Goal: Task Accomplishment & Management: Complete application form

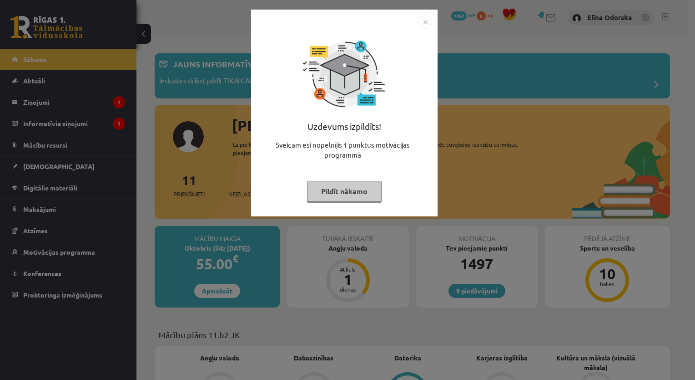
click at [423, 20] on img "Close" at bounding box center [426, 22] width 14 height 14
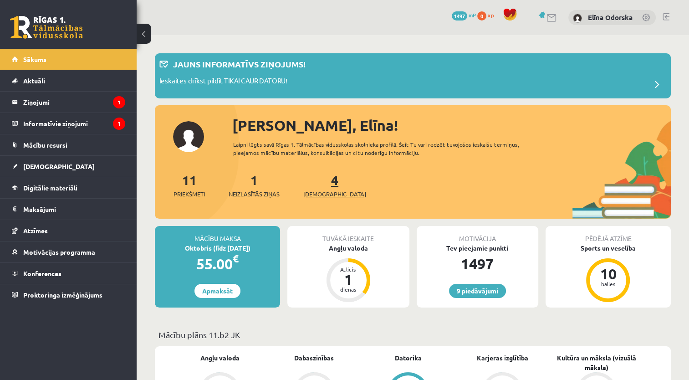
drag, startPoint x: 313, startPoint y: 187, endPoint x: 323, endPoint y: 181, distance: 11.4
click at [323, 181] on div "4 Ieskaites" at bounding box center [334, 184] width 63 height 28
click at [323, 181] on link "4 Ieskaites" at bounding box center [334, 185] width 63 height 27
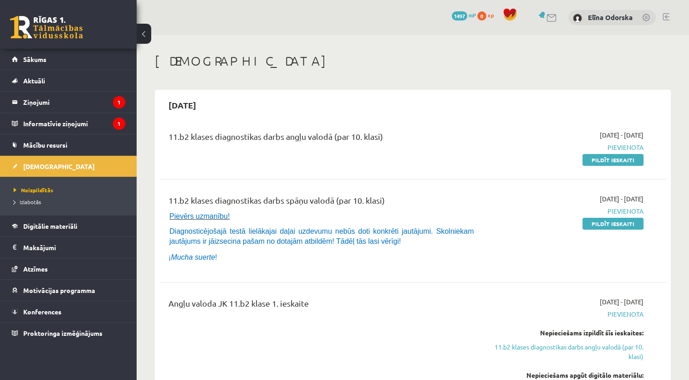
drag, startPoint x: 613, startPoint y: 228, endPoint x: 380, endPoint y: 46, distance: 294.4
click at [613, 228] on link "Pildīt ieskaiti" at bounding box center [612, 224] width 61 height 12
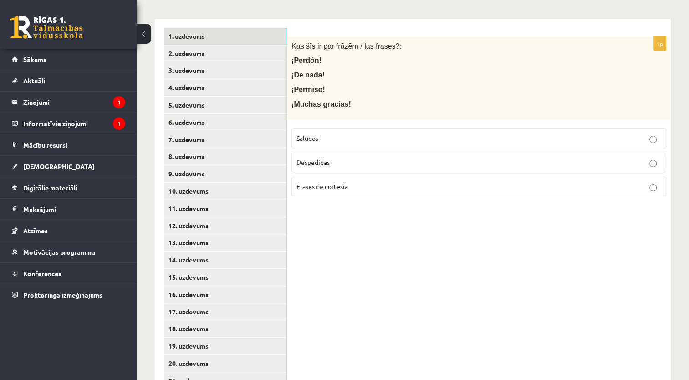
scroll to position [190, 0]
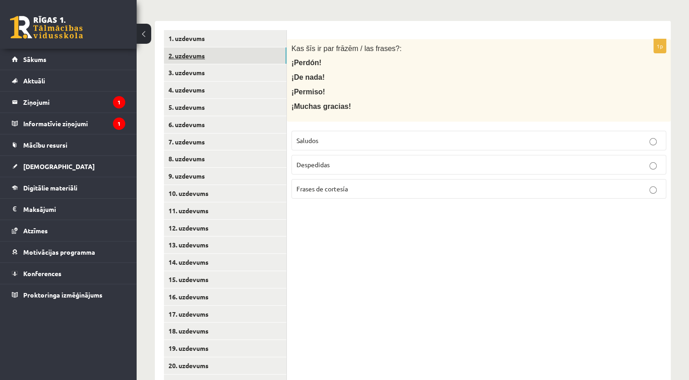
click at [172, 47] on link "2. uzdevums" at bounding box center [225, 55] width 122 height 17
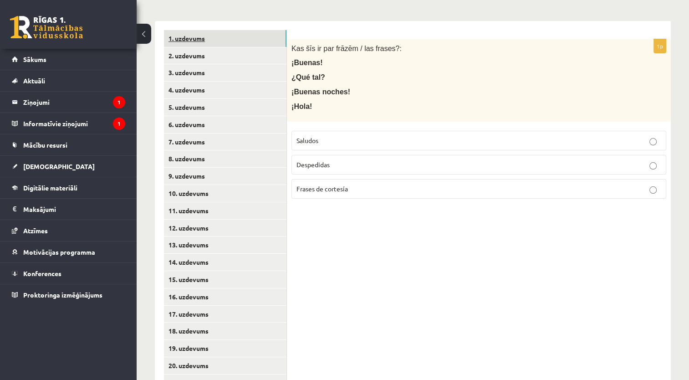
click at [198, 30] on link "1. uzdevums" at bounding box center [225, 38] width 122 height 17
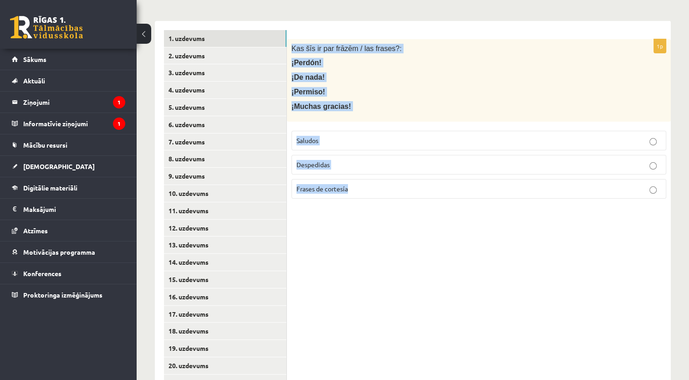
drag, startPoint x: 292, startPoint y: 38, endPoint x: 446, endPoint y: 199, distance: 223.1
click at [446, 199] on div "1p Kas šīs ir par frāzēm / las frases?: ¡Perdón! ¡De nada! ¡Permiso! ¡Muchas gr…" at bounding box center [479, 288] width 384 height 534
click at [426, 87] on p "¡Permiso!" at bounding box center [455, 92] width 329 height 10
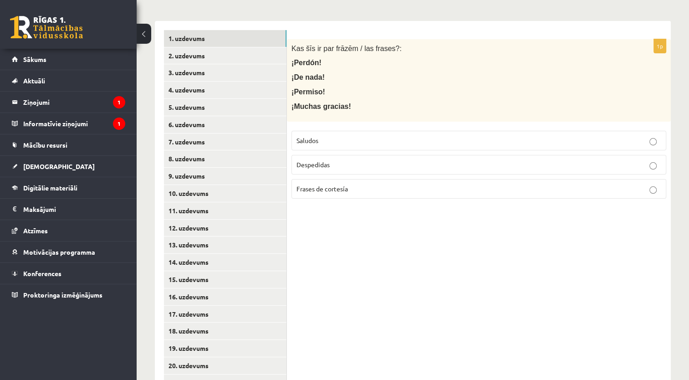
click at [369, 184] on p "Frases de cortesía" at bounding box center [478, 189] width 365 height 10
click at [216, 47] on link "2. uzdevums" at bounding box center [225, 55] width 122 height 17
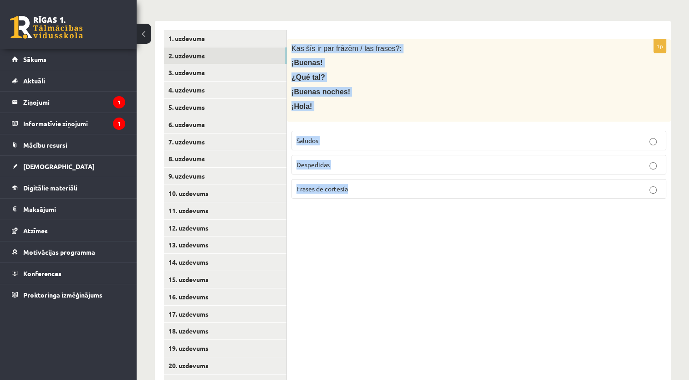
drag, startPoint x: 292, startPoint y: 36, endPoint x: 365, endPoint y: 181, distance: 162.6
click at [365, 181] on div "1p Kas šīs ir par frāzēm / las frases?: ¡Buenas! ¿Qué tal? ¡Buenas noches! ¡Hol…" at bounding box center [479, 122] width 384 height 167
click at [430, 61] on div "Kas šīs ir par frāzēm / las frases?: ¡Buenas! ¿Qué tal? ¡Buenas noches! ¡Hola!" at bounding box center [479, 80] width 384 height 82
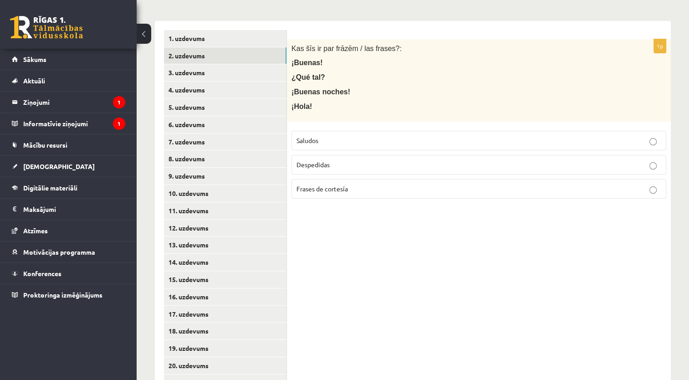
click at [353, 160] on p "Despedidas" at bounding box center [478, 165] width 365 height 10
click at [256, 64] on link "3. uzdevums" at bounding box center [225, 72] width 122 height 17
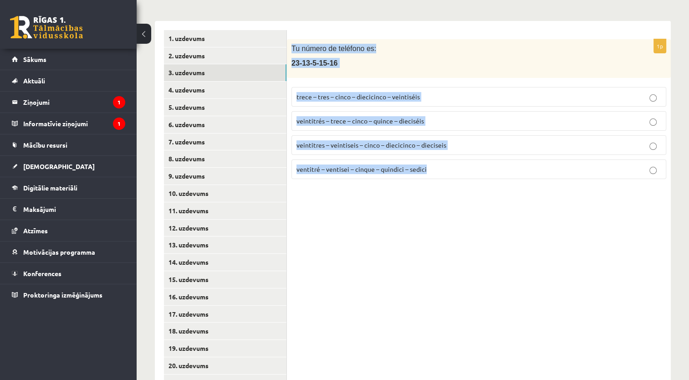
drag, startPoint x: 289, startPoint y: 37, endPoint x: 457, endPoint y: 163, distance: 210.1
click at [457, 163] on div "1p Tu número de teléfono es: 23-13-5-15-16 trece – tres – cinco – diecicinco – …" at bounding box center [479, 112] width 384 height 147
click at [351, 189] on div "1p Tu número de teléfono es: 23-13-5-15-16 trece – tres – cinco – diecicinco – …" at bounding box center [479, 288] width 384 height 534
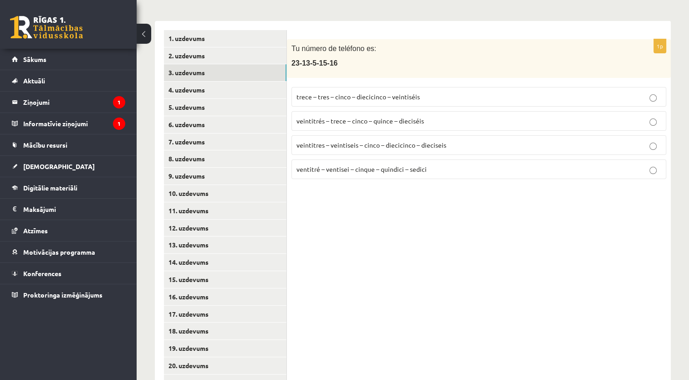
click at [333, 116] on p "veintitrés – trece – cinco – quince – dieciséis" at bounding box center [478, 121] width 365 height 10
click at [237, 81] on link "4. uzdevums" at bounding box center [225, 89] width 122 height 17
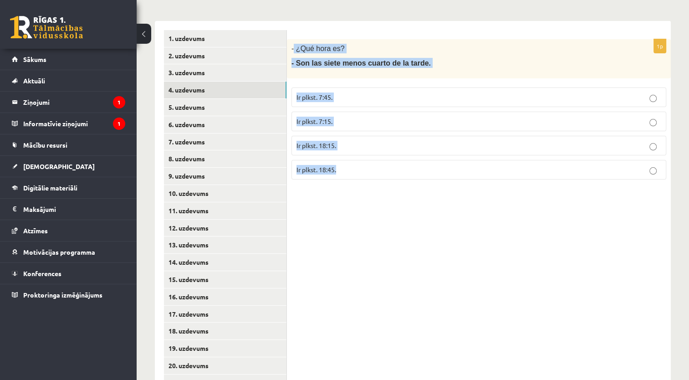
drag, startPoint x: 293, startPoint y: 39, endPoint x: 358, endPoint y: 189, distance: 163.7
click at [358, 189] on div "1p - ¿Qué hora es? - Son las siete menos cuarto de la tarde. Ir plkst. 7:45. Ir…" at bounding box center [479, 288] width 384 height 534
click at [336, 92] on p "Ir plkst. 7:45." at bounding box center [478, 97] width 365 height 10
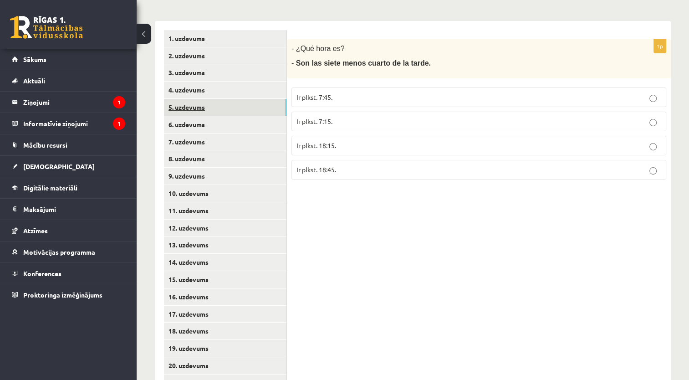
click at [256, 99] on link "5. uzdevums" at bounding box center [225, 107] width 122 height 17
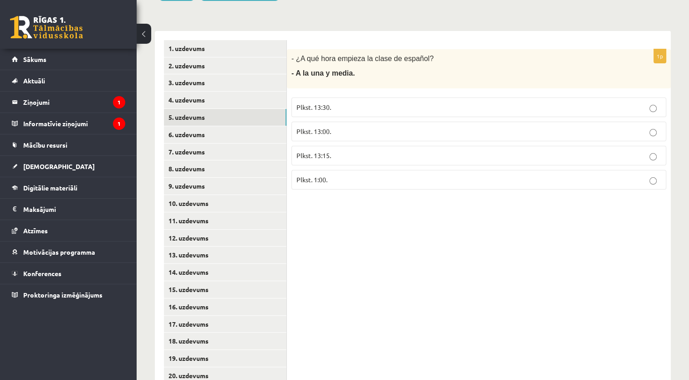
scroll to position [178, 0]
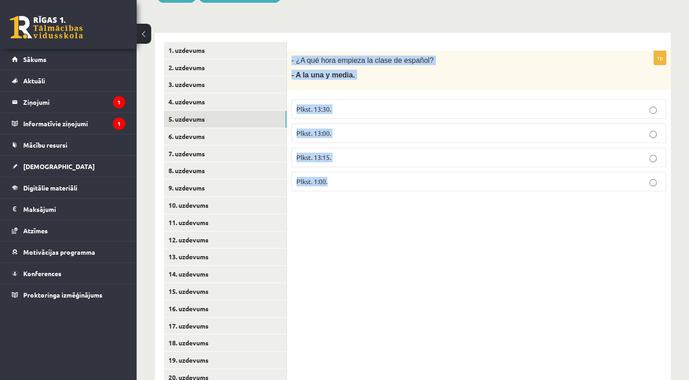
drag, startPoint x: 291, startPoint y: 46, endPoint x: 366, endPoint y: 166, distance: 141.1
click at [366, 166] on div "1p - ¿A qué hora empieza la clase de español? - A la una y media. Plkst. 13:30.…" at bounding box center [479, 124] width 384 height 147
click at [375, 104] on p "Plkst. 13:30." at bounding box center [478, 109] width 365 height 10
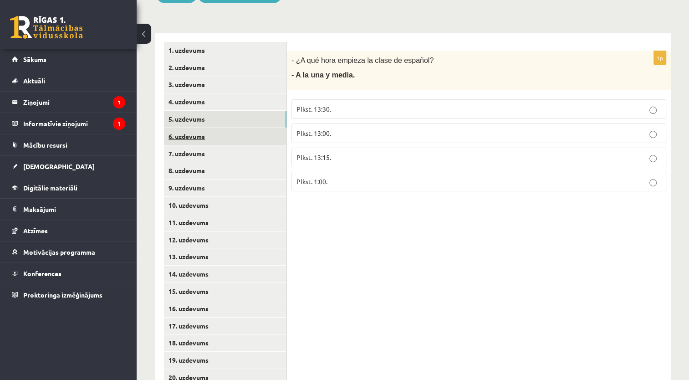
click at [262, 128] on link "6. uzdevums" at bounding box center [225, 136] width 122 height 17
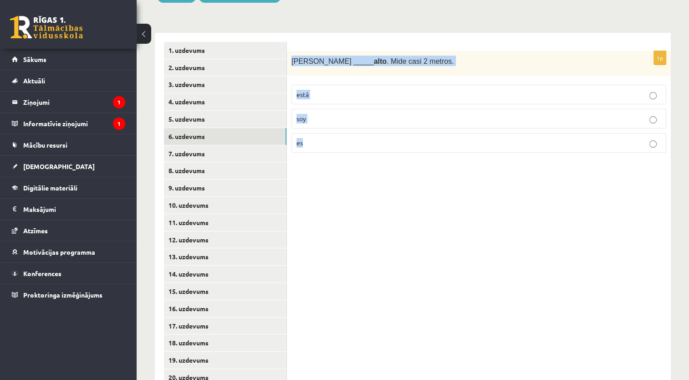
drag, startPoint x: 288, startPoint y: 53, endPoint x: 370, endPoint y: 137, distance: 118.1
click at [370, 137] on div "1p Antonio _____ alto . Mide casi 2 metros. está soy es" at bounding box center [479, 105] width 384 height 109
click at [328, 138] on p "es" at bounding box center [478, 143] width 365 height 10
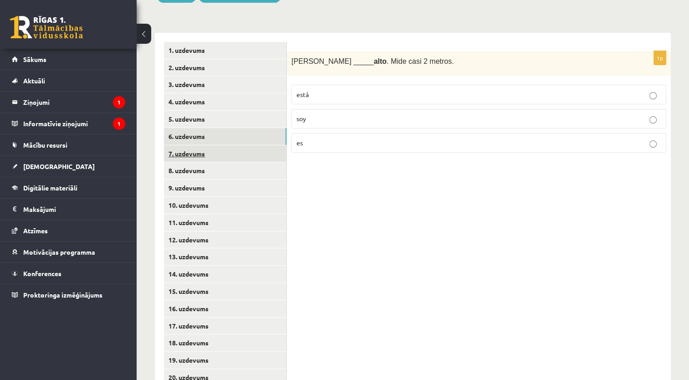
click at [265, 145] on link "7. uzdevums" at bounding box center [225, 153] width 122 height 17
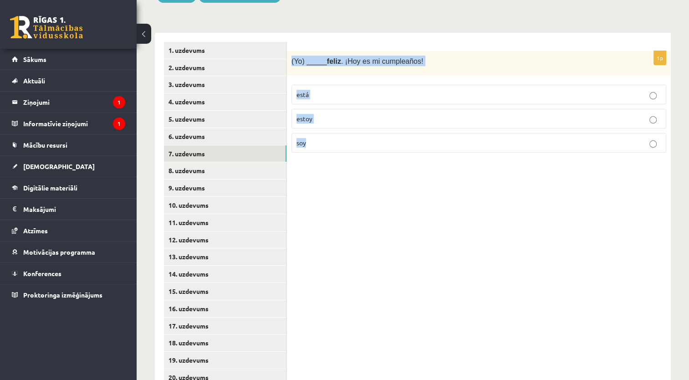
drag, startPoint x: 289, startPoint y: 50, endPoint x: 379, endPoint y: 138, distance: 125.8
click at [379, 138] on div "1p (Yo) _____ feliz . ¡Hoy es mi cumpleaños! está estoy soy" at bounding box center [479, 105] width 384 height 109
click at [344, 114] on p "estoy" at bounding box center [478, 119] width 365 height 10
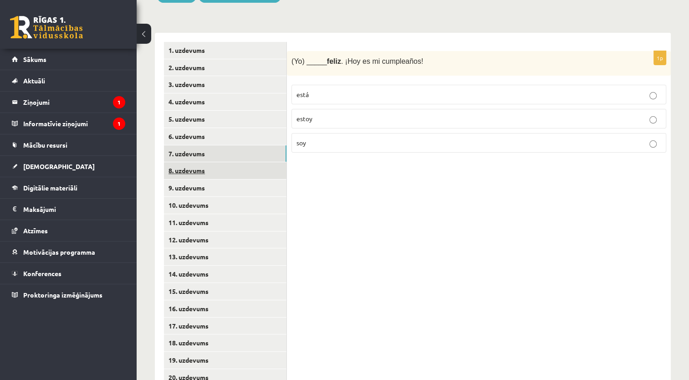
click at [240, 166] on link "8. uzdevums" at bounding box center [225, 170] width 122 height 17
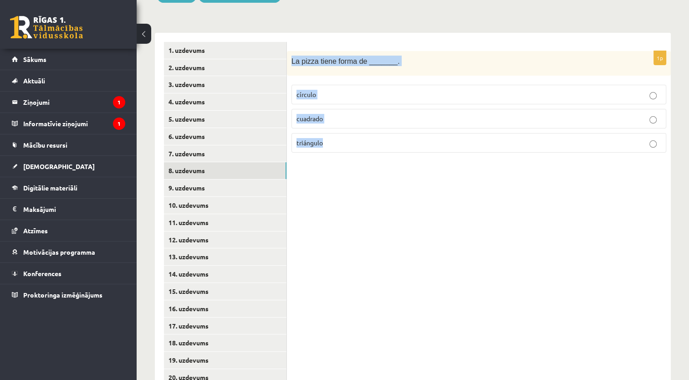
drag, startPoint x: 291, startPoint y: 49, endPoint x: 335, endPoint y: 143, distance: 104.0
click at [335, 143] on div "1p La pizza tiene forma de _______. círculo cuadrado triángulo" at bounding box center [479, 105] width 384 height 109
click at [344, 90] on p "círculo" at bounding box center [478, 95] width 365 height 10
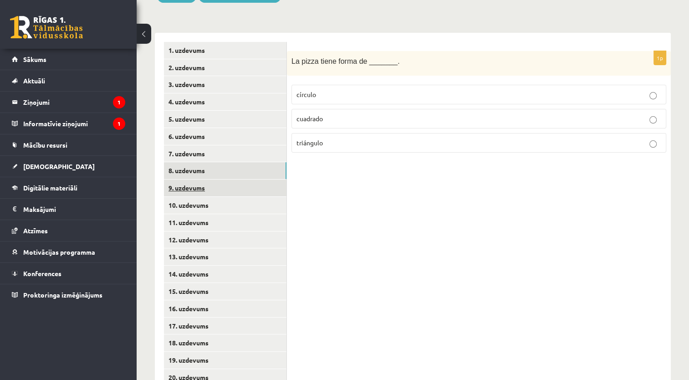
click at [237, 179] on link "9. uzdevums" at bounding box center [225, 187] width 122 height 17
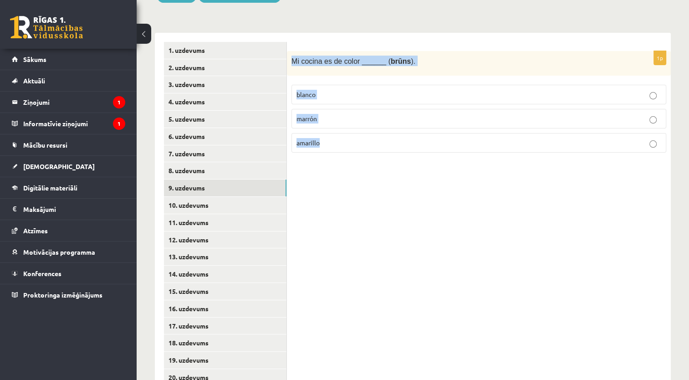
drag, startPoint x: 289, startPoint y: 49, endPoint x: 386, endPoint y: 134, distance: 128.7
click at [386, 134] on div "1p Mi cocina es de color ______ ( brūns ). blanco marrón amarillo" at bounding box center [479, 105] width 384 height 109
click at [364, 114] on p "marrón" at bounding box center [478, 119] width 365 height 10
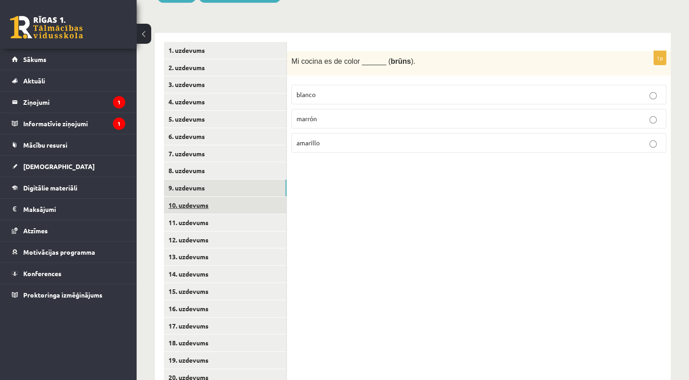
click at [248, 197] on link "10. uzdevums" at bounding box center [225, 205] width 122 height 17
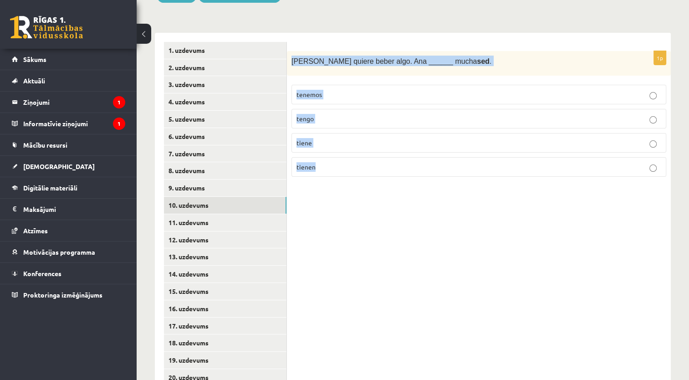
drag, startPoint x: 289, startPoint y: 48, endPoint x: 346, endPoint y: 152, distance: 118.7
click at [346, 152] on div "1p Ana quiere beber algo. Ana ______ mucha sed . tenemos tengo tiene tienen" at bounding box center [479, 117] width 384 height 133
drag, startPoint x: 346, startPoint y: 152, endPoint x: 325, endPoint y: 192, distance: 44.8
click at [325, 192] on div "1p Ana quiere beber algo. Ana ______ mucha sed . tenemos tengo tiene tienen" at bounding box center [479, 300] width 384 height 534
click at [348, 191] on div "1p Ana quiere beber algo. Ana ______ mucha sed . tenemos tengo tiene tienen" at bounding box center [479, 300] width 384 height 534
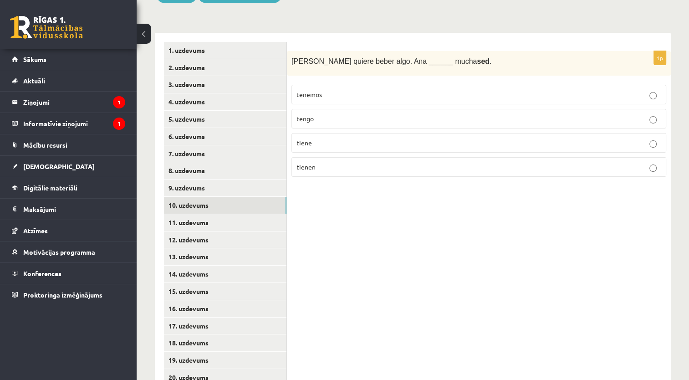
click at [330, 114] on p "tengo" at bounding box center [478, 119] width 365 height 10
click at [235, 214] on link "11. uzdevums" at bounding box center [225, 222] width 122 height 17
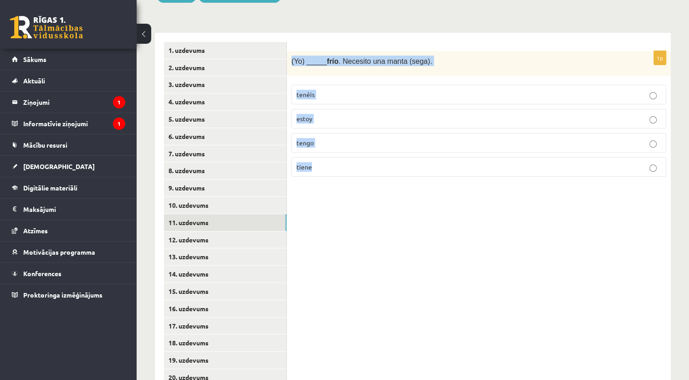
drag, startPoint x: 291, startPoint y: 52, endPoint x: 343, endPoint y: 172, distance: 130.7
click at [343, 172] on div "1p (Yo) _____ frío . Necesito una manta (sega). tenéis estoy tengo tiene" at bounding box center [479, 117] width 384 height 133
drag, startPoint x: 343, startPoint y: 172, endPoint x: 333, endPoint y: 183, distance: 14.5
click at [333, 183] on div "1p (Yo) _____ frío . Necesito una manta (sega). tenéis estoy tengo tiene" at bounding box center [479, 300] width 384 height 534
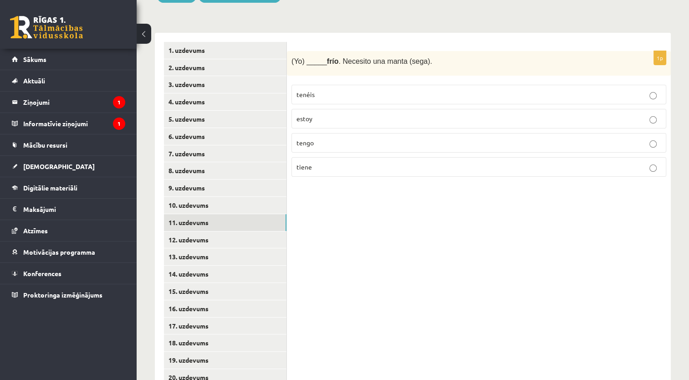
click at [309, 109] on label "estoy" at bounding box center [478, 119] width 375 height 20
click at [253, 231] on link "12. uzdevums" at bounding box center [225, 239] width 122 height 17
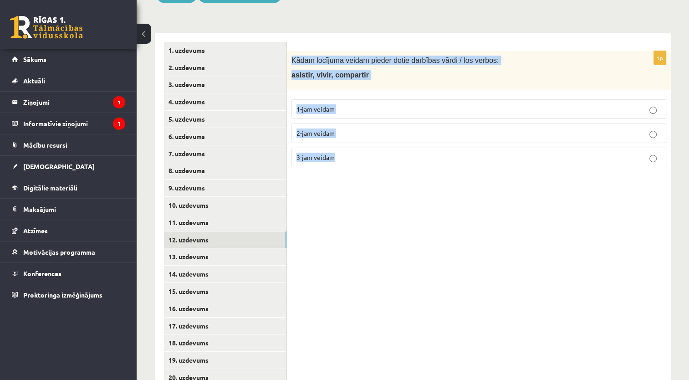
drag, startPoint x: 292, startPoint y: 50, endPoint x: 359, endPoint y: 144, distance: 116.2
click at [359, 144] on div "1p Kādam locījuma veidam pieder dotie darbības vārdi / los verbos: asistir, viv…" at bounding box center [479, 112] width 384 height 123
click at [355, 128] on p "2-jam veidam" at bounding box center [478, 133] width 365 height 10
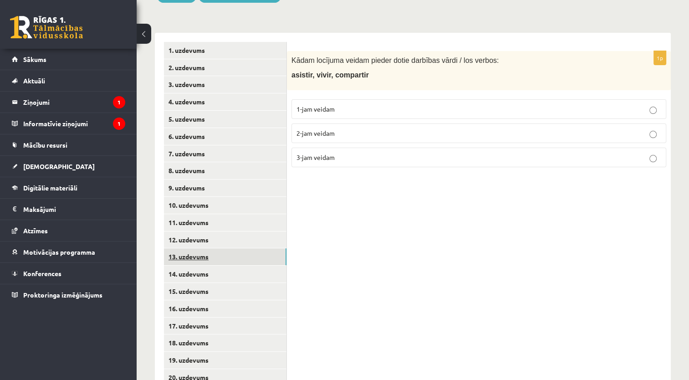
click at [206, 248] on link "13. uzdevums" at bounding box center [225, 256] width 122 height 17
click at [382, 104] on p "1-jam veidam" at bounding box center [478, 109] width 365 height 10
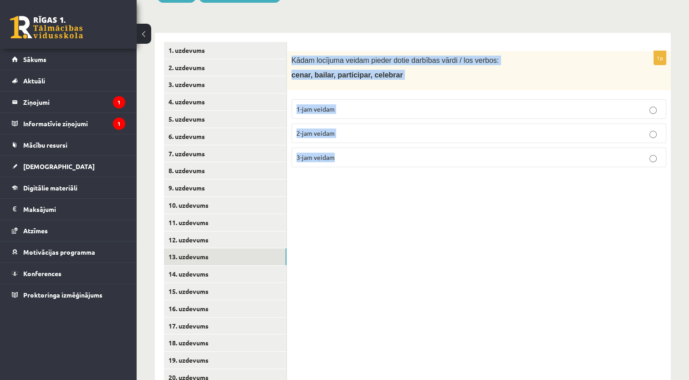
drag, startPoint x: 288, startPoint y: 49, endPoint x: 361, endPoint y: 142, distance: 118.6
click at [361, 142] on div "1p Kādam locījuma veidam pieder dotie darbības vārdi / los verbos: cenar, baila…" at bounding box center [479, 112] width 384 height 123
click at [355, 105] on label "1-jam veidam" at bounding box center [478, 109] width 375 height 20
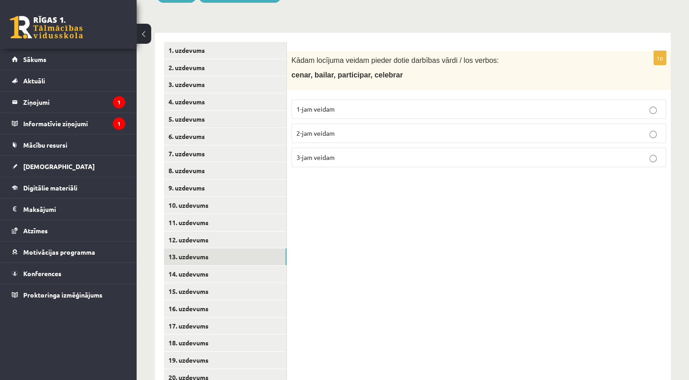
click at [355, 105] on label "1-jam veidam" at bounding box center [478, 109] width 375 height 20
click at [217, 265] on link "14. uzdevums" at bounding box center [225, 273] width 122 height 17
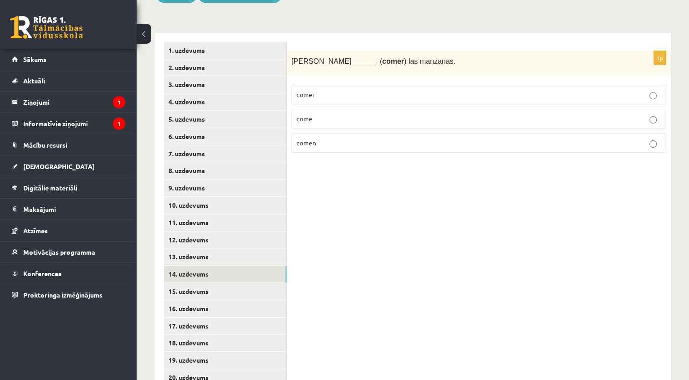
click at [319, 137] on label "comen" at bounding box center [478, 143] width 375 height 20
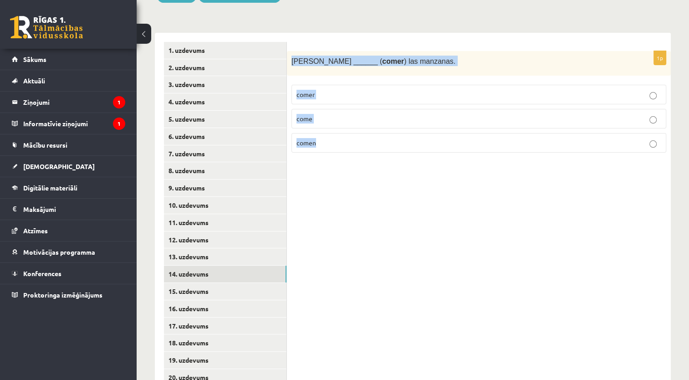
drag, startPoint x: 291, startPoint y: 51, endPoint x: 346, endPoint y: 127, distance: 94.2
click at [346, 127] on div "1p Susana ______ ( comer ) las manzanas. comer come comen" at bounding box center [479, 105] width 384 height 109
click at [363, 109] on label "come" at bounding box center [478, 119] width 375 height 20
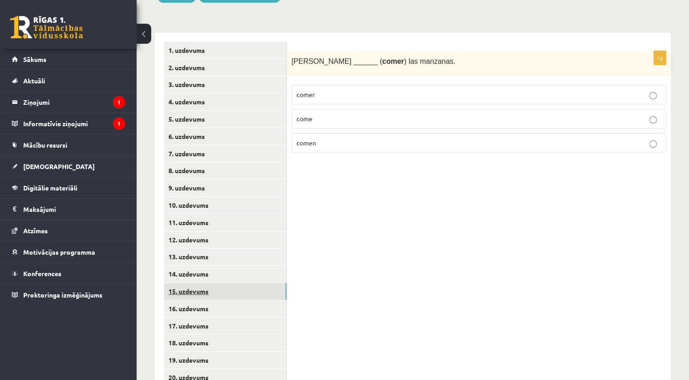
click at [193, 287] on link "15. uzdevums" at bounding box center [225, 291] width 122 height 17
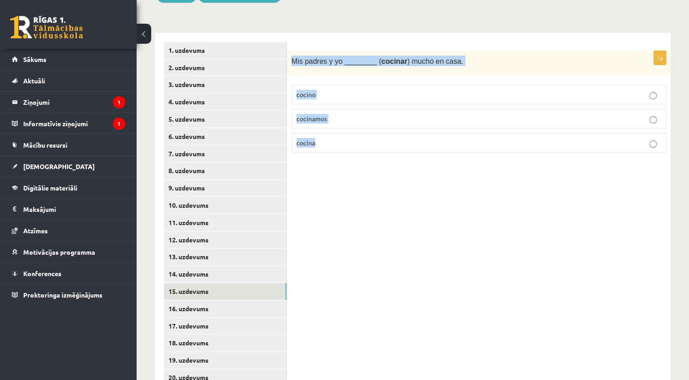
drag, startPoint x: 292, startPoint y: 52, endPoint x: 356, endPoint y: 163, distance: 128.6
click at [356, 163] on div "1p Mis padres y yo ________ ( cocinar ) mucho en casa. cocino cocinamos cocina" at bounding box center [479, 300] width 384 height 534
click at [354, 114] on p "cocinamos" at bounding box center [478, 119] width 365 height 10
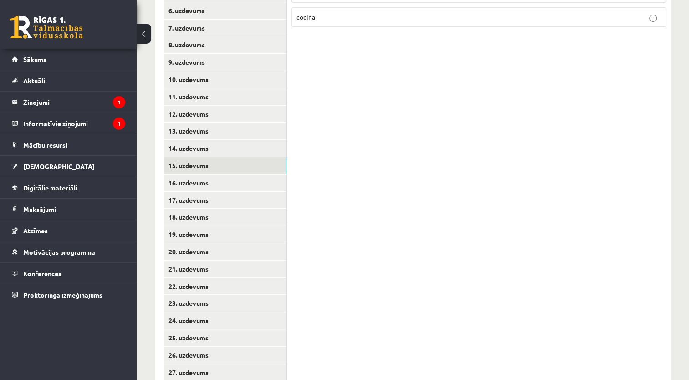
scroll to position [304, 0]
click at [259, 175] on link "16. uzdevums" at bounding box center [225, 182] width 122 height 17
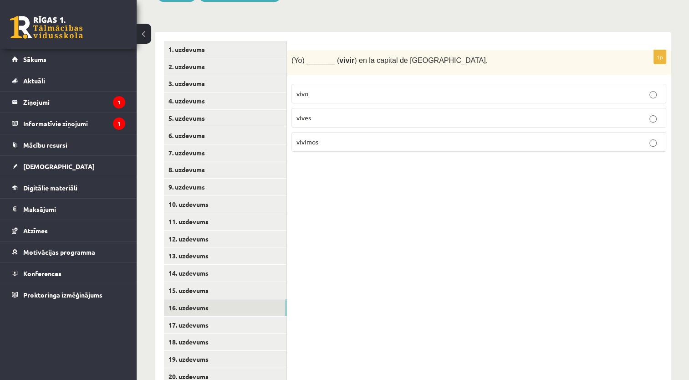
scroll to position [178, 0]
click at [358, 113] on p "vives" at bounding box center [478, 118] width 365 height 10
click at [250, 317] on link "17. uzdevums" at bounding box center [225, 325] width 122 height 17
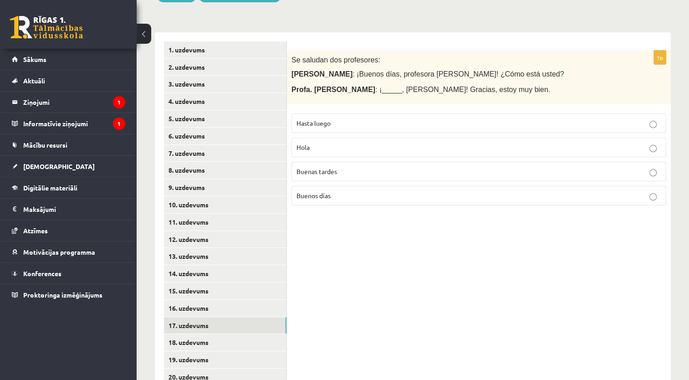
click at [319, 196] on fieldset "Hasta luego Hola Buenas tardes Buenos días" at bounding box center [478, 158] width 375 height 99
click at [321, 191] on p "Buenos días" at bounding box center [478, 196] width 365 height 10
click at [245, 334] on link "18. uzdevums" at bounding box center [225, 342] width 122 height 17
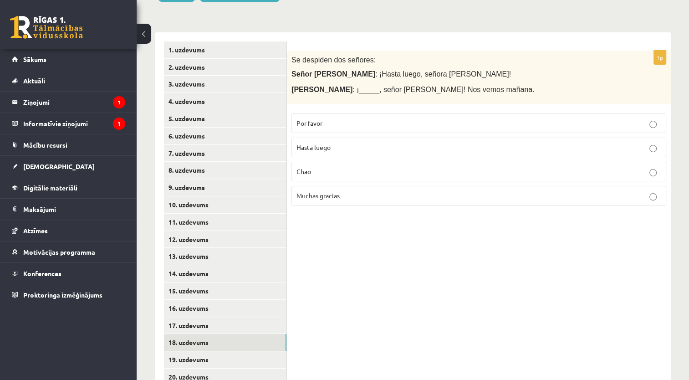
click at [344, 195] on fieldset "Por favor Hasta luego Chao Muchas gracias" at bounding box center [478, 158] width 375 height 99
click at [346, 193] on label "Muchas gracias" at bounding box center [478, 196] width 375 height 20
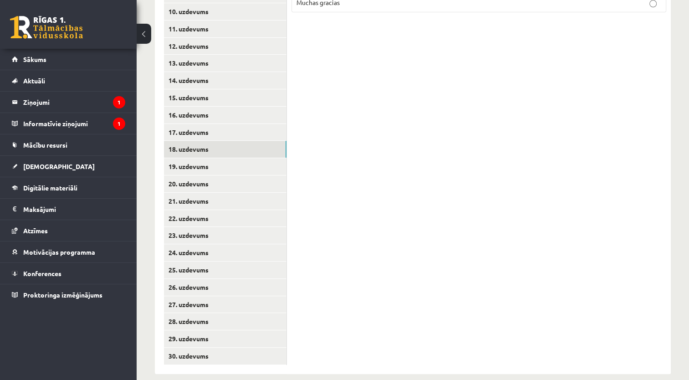
scroll to position [373, 0]
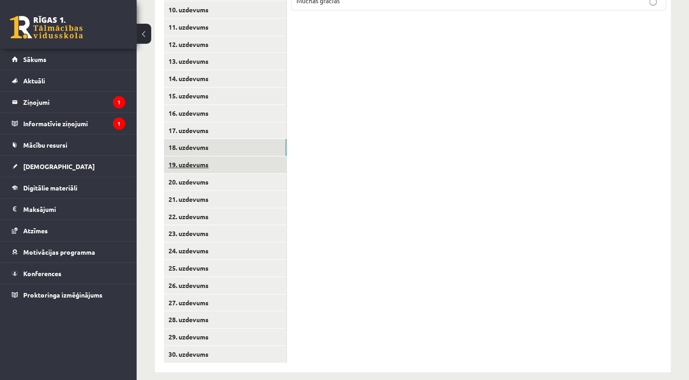
click at [245, 156] on link "19. uzdevums" at bounding box center [225, 164] width 122 height 17
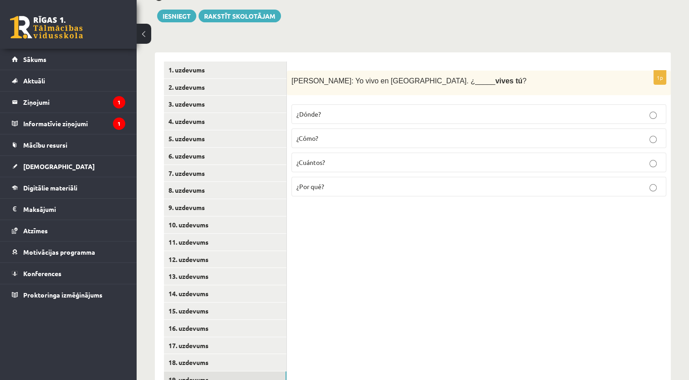
scroll to position [156, 0]
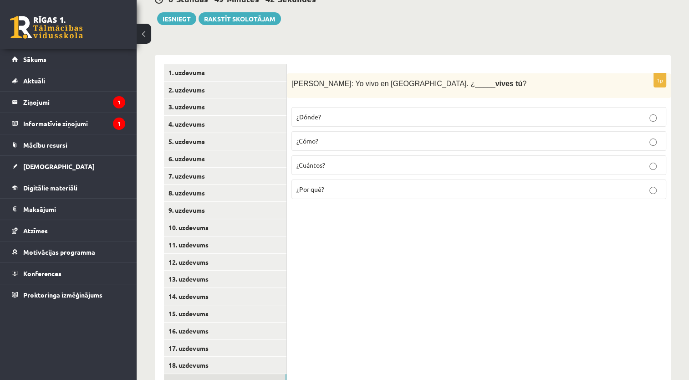
click at [359, 136] on p "¿Cómo?" at bounding box center [478, 141] width 365 height 10
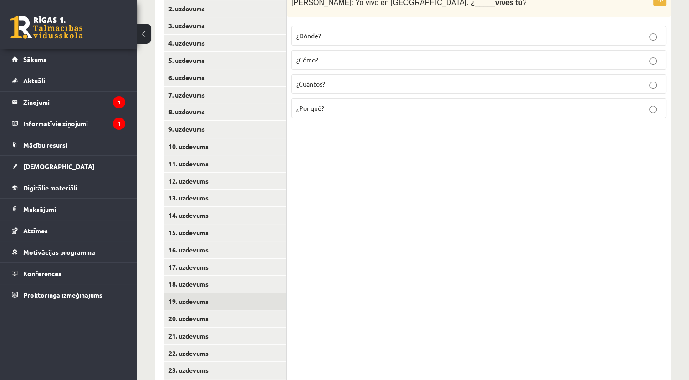
scroll to position [246, 0]
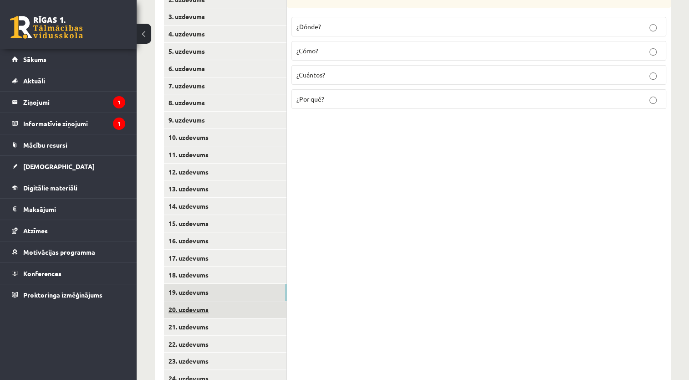
click at [207, 304] on link "20. uzdevums" at bounding box center [225, 309] width 122 height 17
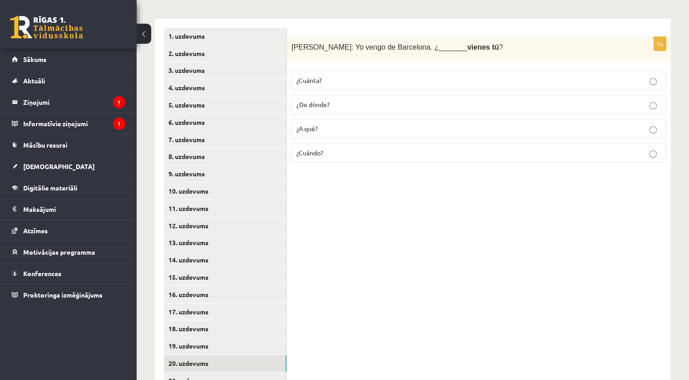
scroll to position [186, 0]
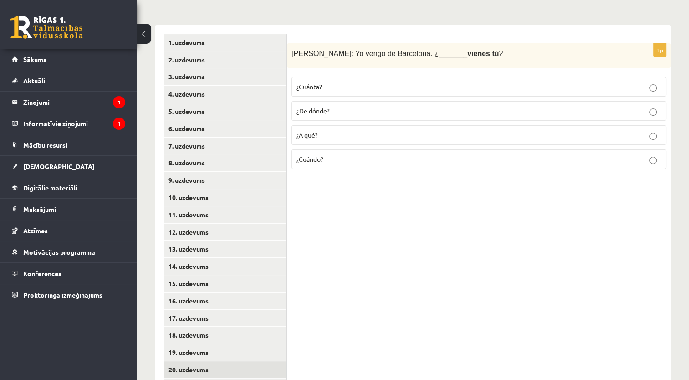
click at [467, 154] on p "¿Cuándo?" at bounding box center [478, 159] width 365 height 10
click at [241, 379] on link "21. uzdevums" at bounding box center [225, 386] width 122 height 17
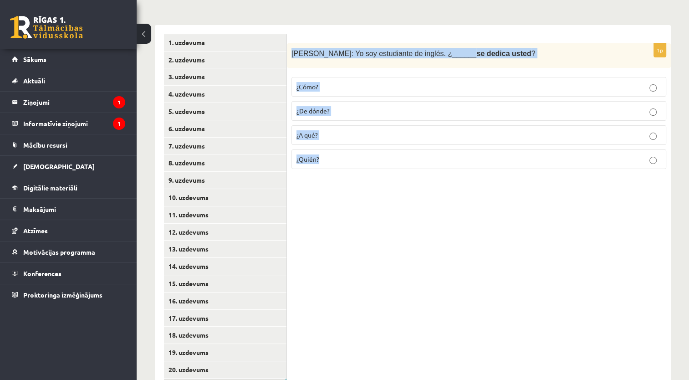
drag, startPoint x: 290, startPoint y: 37, endPoint x: 337, endPoint y: 147, distance: 119.0
click at [337, 147] on div "1p Sara: Yo soy estudiante de inglés. ¿______ se dedica usted ? ¿Cómo? ¿De dónd…" at bounding box center [479, 109] width 384 height 133
click at [338, 130] on p "¿A qué?" at bounding box center [478, 135] width 365 height 10
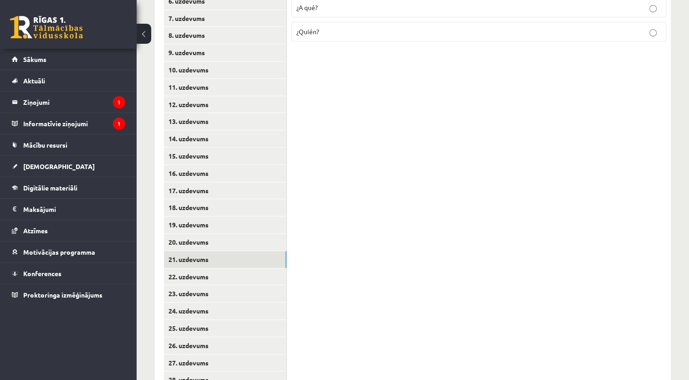
scroll to position [315, 0]
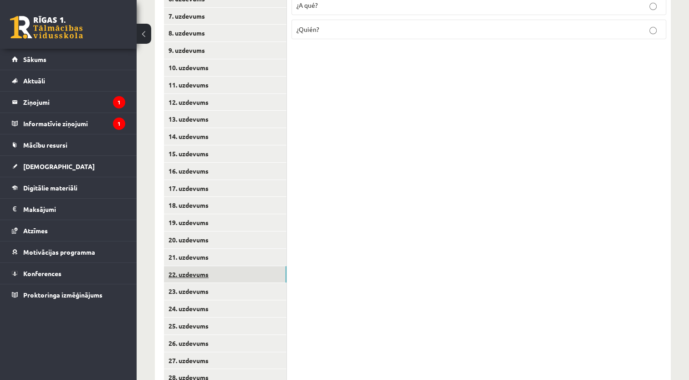
click at [261, 269] on link "22. uzdevums" at bounding box center [225, 274] width 122 height 17
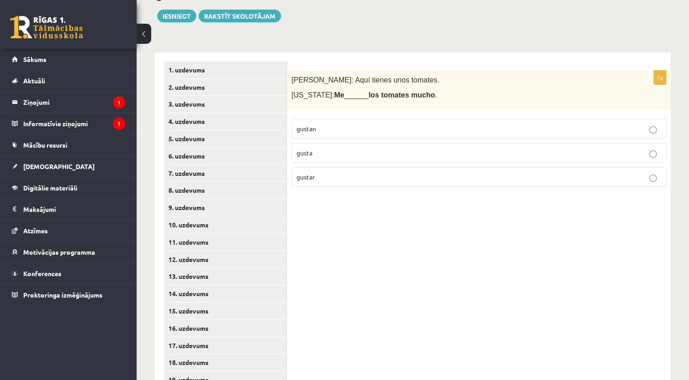
scroll to position [157, 0]
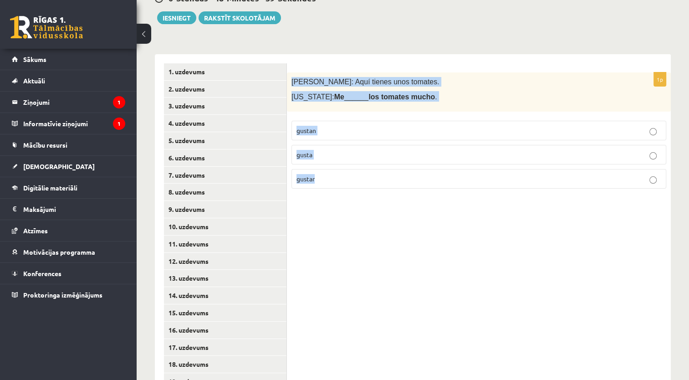
drag, startPoint x: 289, startPoint y: 69, endPoint x: 329, endPoint y: 168, distance: 107.2
click at [329, 168] on div "1p Pedro: Aquí tienes unos tomates. Virginia: Me ______ los tomates mucho . gus…" at bounding box center [479, 133] width 384 height 123
click at [329, 126] on p "gustan" at bounding box center [478, 131] width 365 height 10
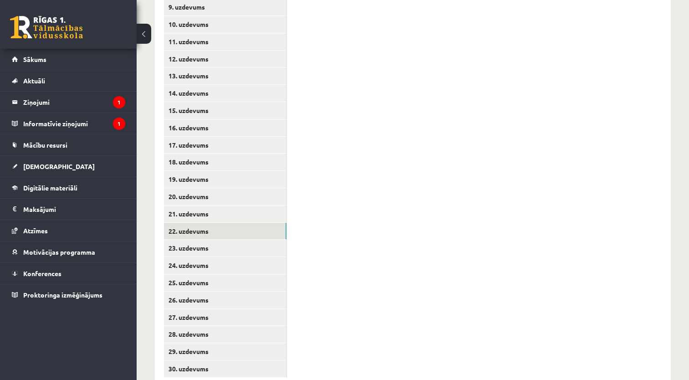
scroll to position [362, 0]
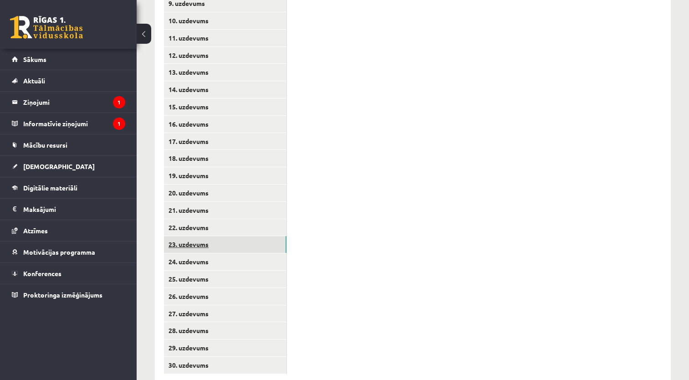
click at [271, 236] on link "23. uzdevums" at bounding box center [225, 244] width 122 height 17
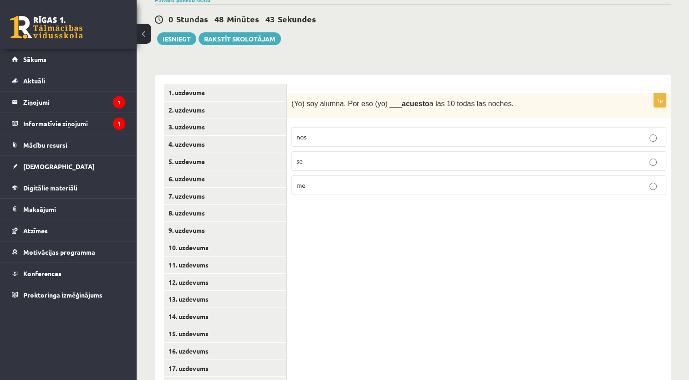
scroll to position [135, 0]
click at [302, 133] on p "nos" at bounding box center [478, 138] width 365 height 10
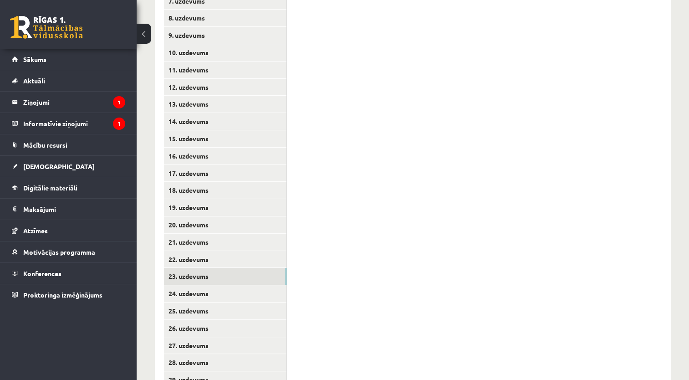
scroll to position [341, 0]
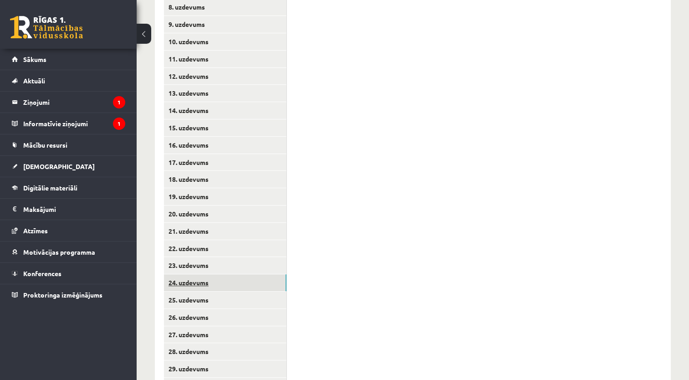
click at [208, 276] on link "24. uzdevums" at bounding box center [225, 282] width 122 height 17
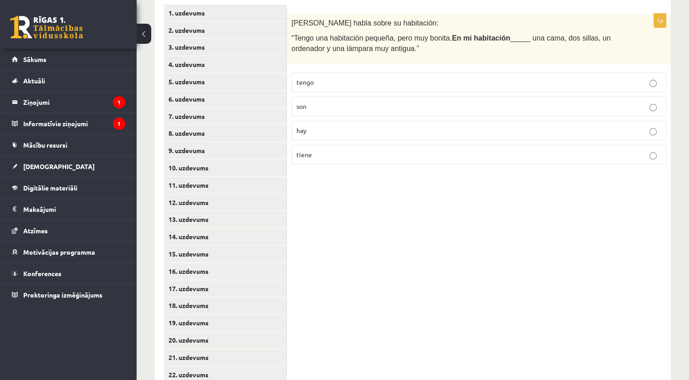
scroll to position [212, 0]
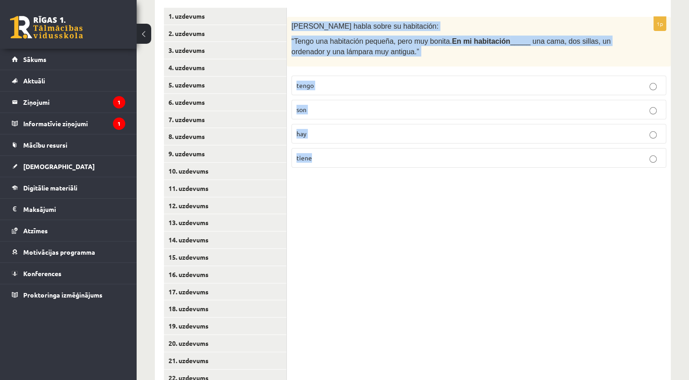
drag, startPoint x: 288, startPoint y: 14, endPoint x: 350, endPoint y: 142, distance: 141.9
click at [350, 142] on div "1p Pilar habla sobre su habitación: “Tengo una habitación pequeña, pero muy bon…" at bounding box center [479, 96] width 384 height 158
click at [319, 129] on p "hay" at bounding box center [478, 134] width 365 height 10
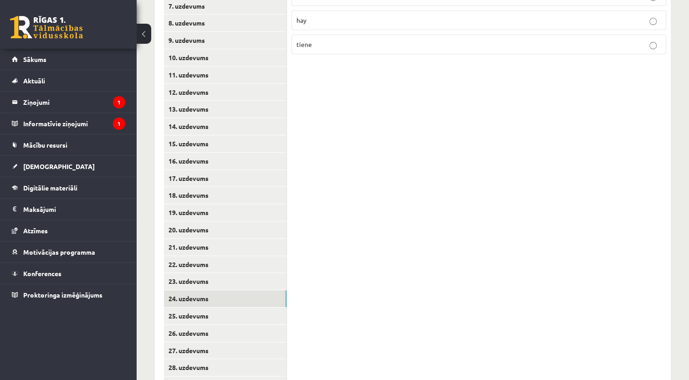
scroll to position [373, 0]
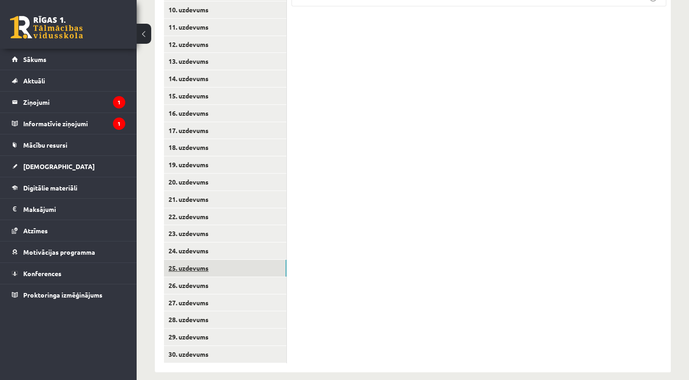
click at [274, 259] on link "25. uzdevums" at bounding box center [225, 267] width 122 height 17
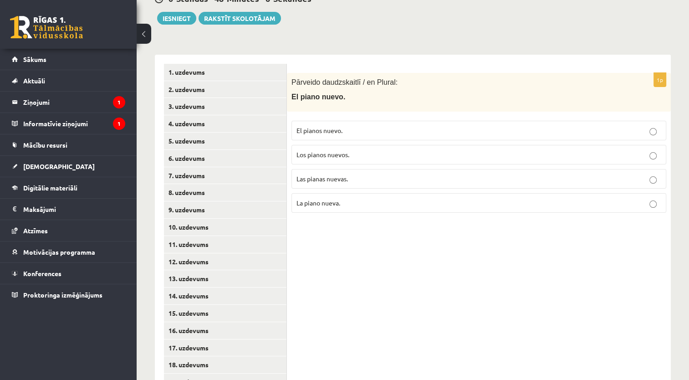
scroll to position [135, 0]
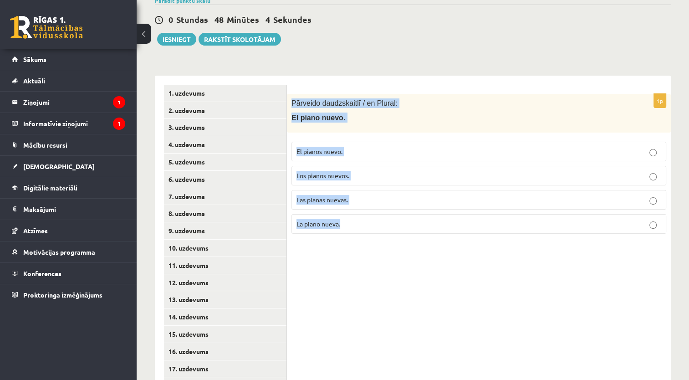
drag, startPoint x: 289, startPoint y: 90, endPoint x: 469, endPoint y: 208, distance: 215.6
click at [469, 208] on div "1p Pārveido daudzskaitlī / en Plural: El piano nuevo. El pianos nuevo. Los pian…" at bounding box center [479, 167] width 384 height 147
click at [375, 171] on p "Los pianos nuevos." at bounding box center [478, 176] width 365 height 10
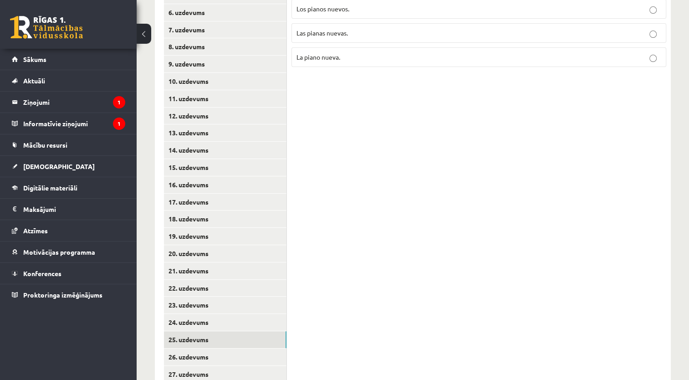
scroll to position [373, 0]
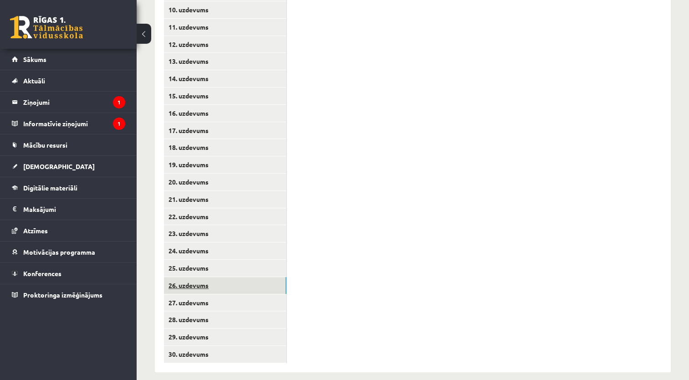
click at [264, 278] on link "26. uzdevums" at bounding box center [225, 285] width 122 height 17
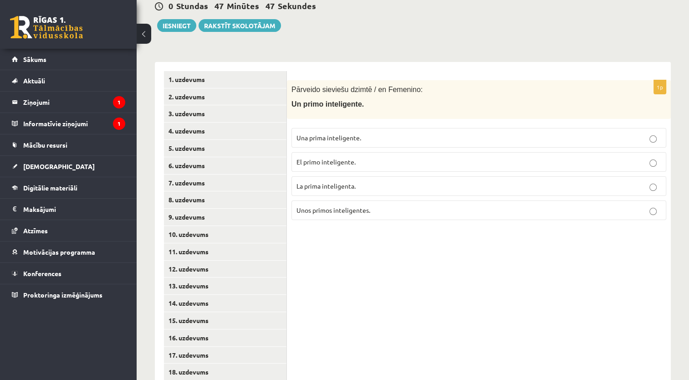
scroll to position [144, 0]
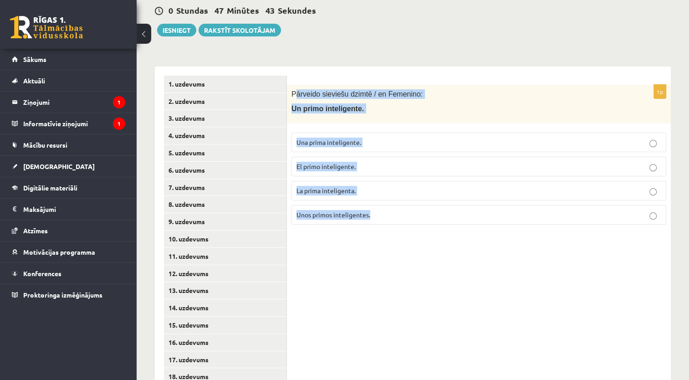
drag, startPoint x: 293, startPoint y: 81, endPoint x: 431, endPoint y: 211, distance: 189.3
click at [431, 211] on div "1p Pārveido sieviešu dzimtē / en Femenino: Un primo inteligente. Una prima inte…" at bounding box center [479, 158] width 384 height 147
click at [383, 137] on p "Una prima inteligente." at bounding box center [478, 142] width 365 height 10
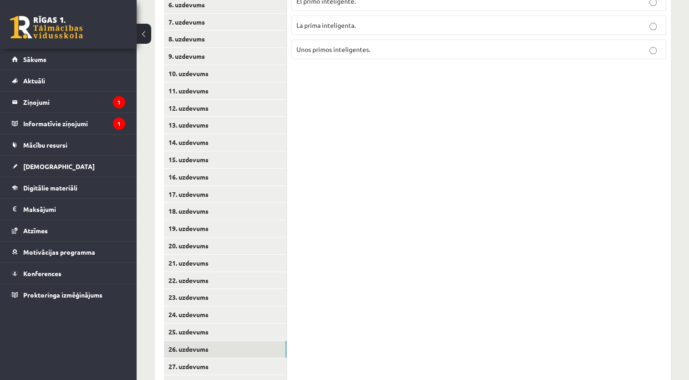
scroll to position [373, 0]
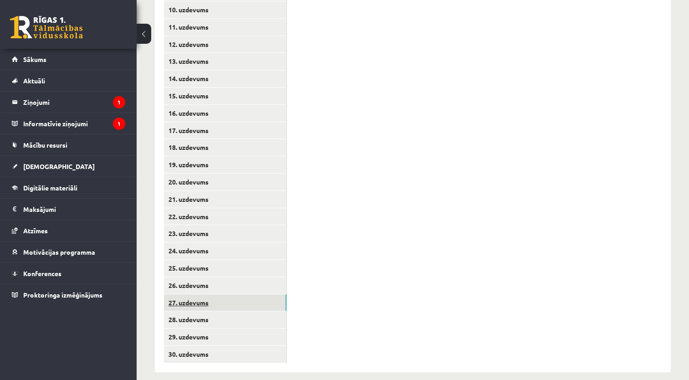
click at [199, 297] on link "27. uzdevums" at bounding box center [225, 302] width 122 height 17
drag, startPoint x: 685, startPoint y: 229, endPoint x: 687, endPoint y: 219, distance: 9.7
click at [687, 219] on div "11.b2 klases diagnostikas darbs spāņu valodā (par 10. klasi) , Elīna Odorska (1…" at bounding box center [413, 26] width 552 height 728
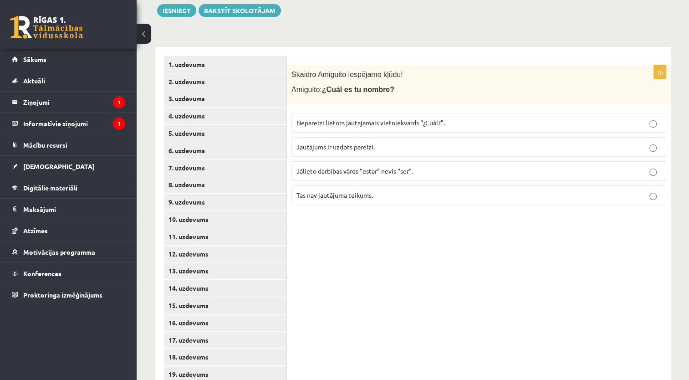
scroll to position [163, 0]
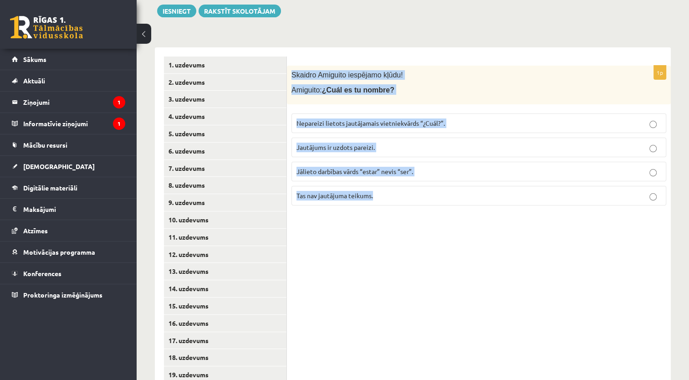
drag, startPoint x: 292, startPoint y: 61, endPoint x: 433, endPoint y: 204, distance: 200.5
click at [433, 204] on div "1p Skaidro Amiguito iespējamo kļūdu! Amiguito: ¿Cuál es tu nombre? Nepareizi li…" at bounding box center [479, 314] width 384 height 534
click at [428, 119] on span "Nepareizi lietots jautājamais vietniekvārds “¿Cuál?”." at bounding box center [370, 123] width 148 height 8
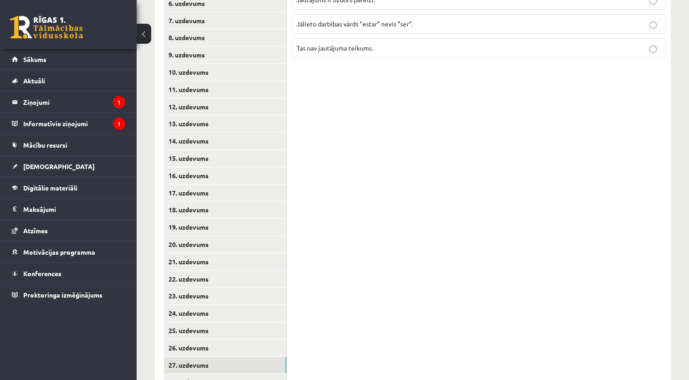
scroll to position [373, 0]
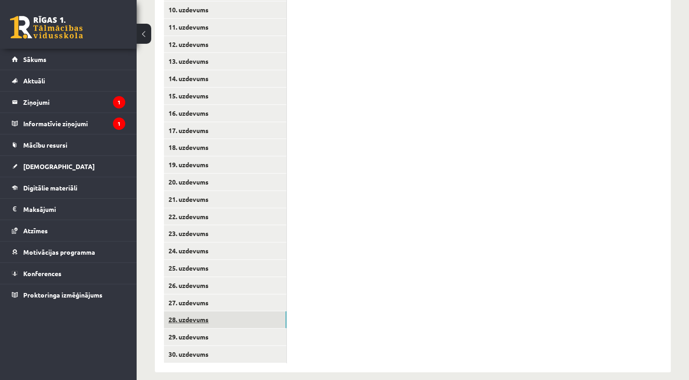
click at [264, 311] on link "28. uzdevums" at bounding box center [225, 319] width 122 height 17
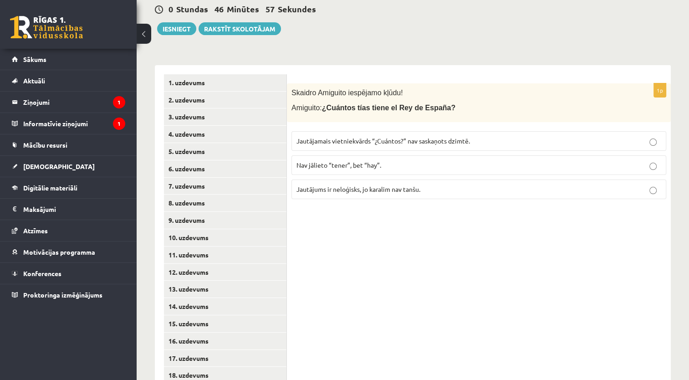
scroll to position [144, 0]
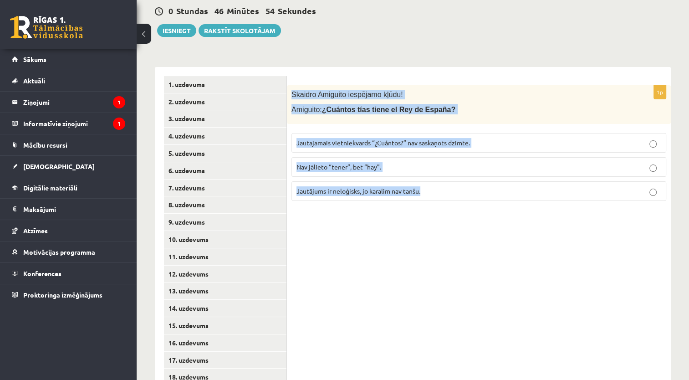
drag, startPoint x: 288, startPoint y: 81, endPoint x: 433, endPoint y: 193, distance: 183.5
click at [433, 193] on div "1p Skaidro Amiguito iespējamo kļūdu! Amiguito: ¿Cuántos tías tiene el Rey de Es…" at bounding box center [479, 146] width 384 height 123
click at [474, 138] on p "Jautājamais vietniekvārds “¿Cuántos?” nav saskaņots dzimtē." at bounding box center [478, 143] width 365 height 10
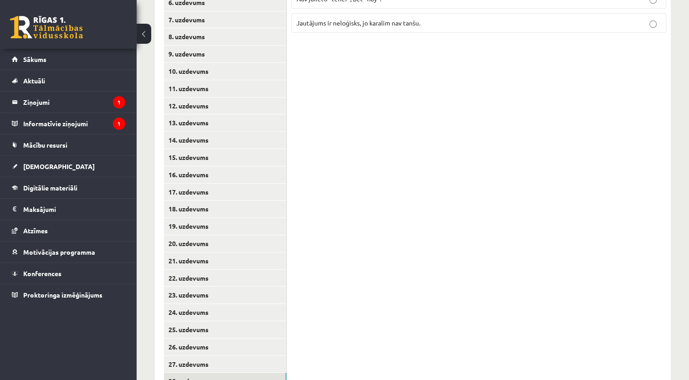
scroll to position [373, 0]
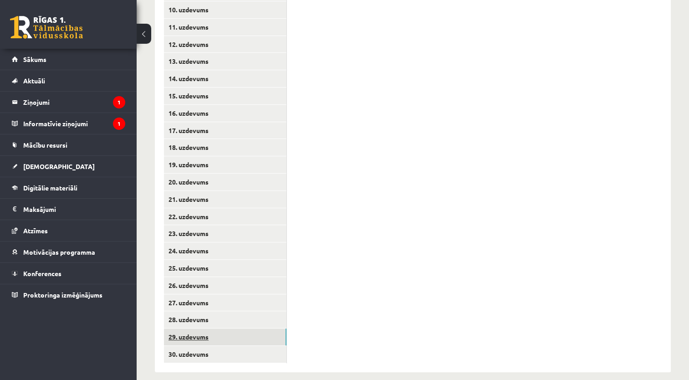
click at [277, 329] on link "29. uzdevums" at bounding box center [225, 336] width 122 height 17
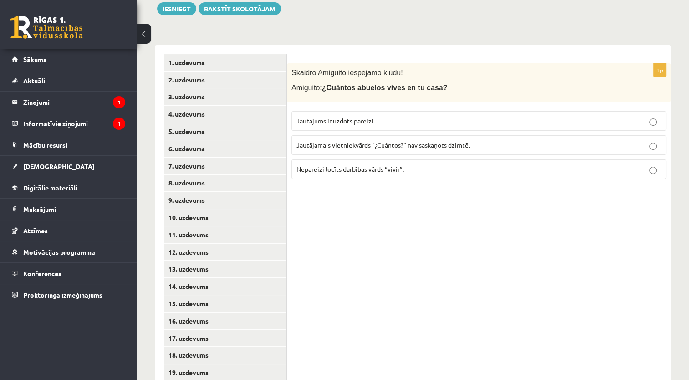
scroll to position [162, 0]
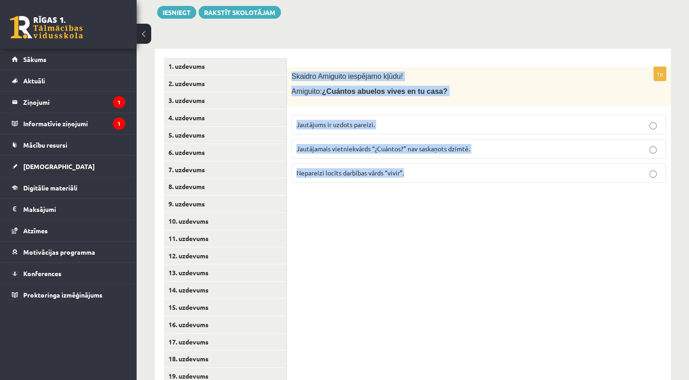
drag, startPoint x: 286, startPoint y: 66, endPoint x: 427, endPoint y: 168, distance: 174.2
click at [427, 168] on div "1p Skaidro Amiguito iespējamo kļūdu! Amiguito: ¿Cuántos abuelos vives en tu cas…" at bounding box center [479, 128] width 384 height 123
click at [438, 168] on p "Nepareizi locīts darbības vārds “vivir”." at bounding box center [478, 173] width 365 height 10
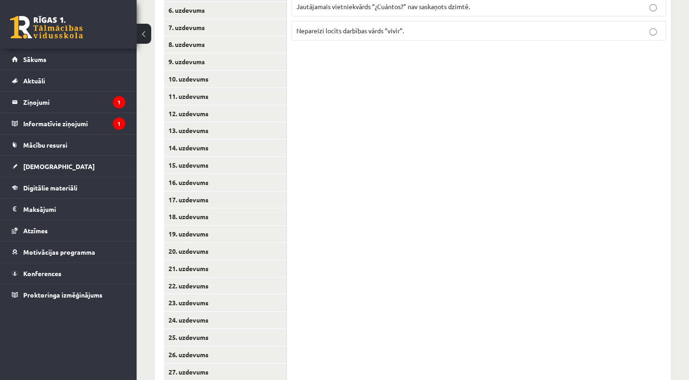
scroll to position [373, 0]
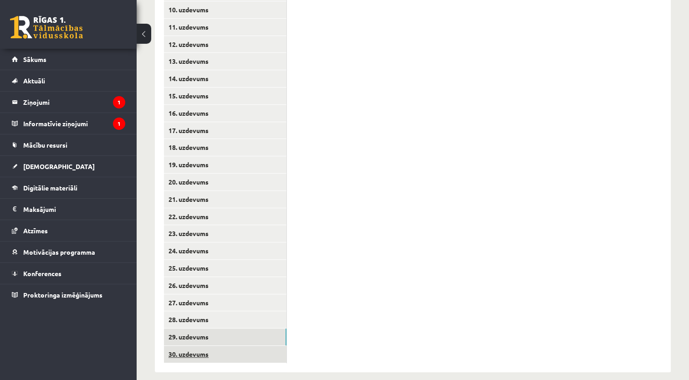
click at [189, 348] on link "30. uzdevums" at bounding box center [225, 353] width 122 height 17
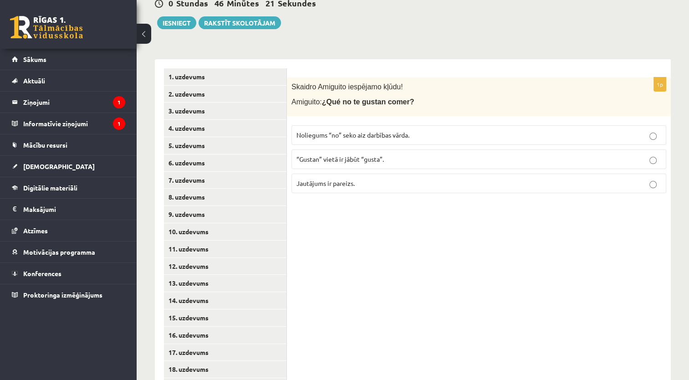
scroll to position [132, 0]
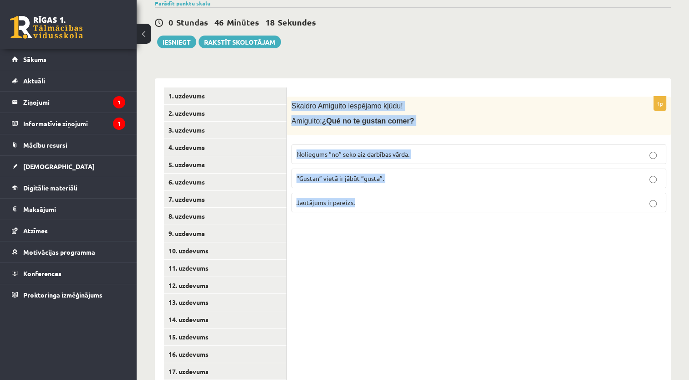
drag, startPoint x: 289, startPoint y: 95, endPoint x: 390, endPoint y: 198, distance: 143.2
click at [390, 198] on div "1p Skaidro Amiguito iespējamo kļūdu! Amiguito: ¿Qué no te gustan comer? Noliegu…" at bounding box center [479, 157] width 384 height 123
click at [435, 173] on p "“Gustan” vietā ir jābūt “gusta”." at bounding box center [478, 178] width 365 height 10
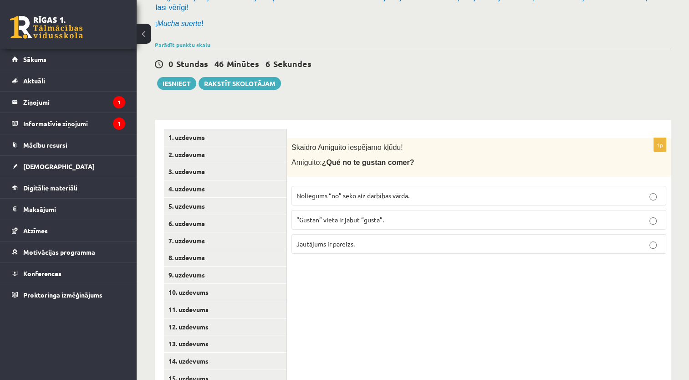
scroll to position [71, 0]
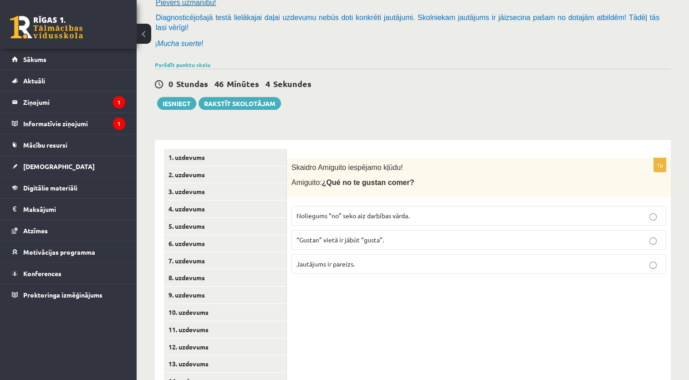
click at [188, 100] on div "11.b2 klases diagnostikas darbs spāņu valodā (par 10. klasi) , Elīna Odorska (1…" at bounding box center [413, 328] width 552 height 728
click at [188, 97] on button "Iesniegt" at bounding box center [176, 103] width 39 height 13
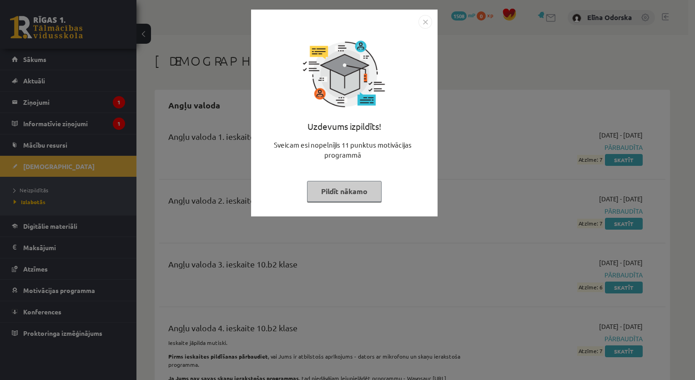
click at [426, 17] on img "Close" at bounding box center [426, 22] width 14 height 14
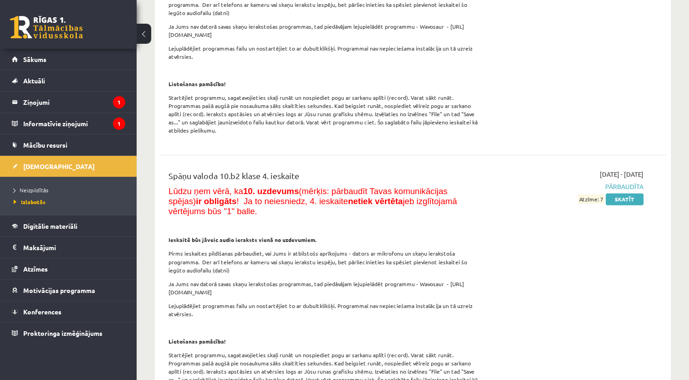
scroll to position [4904, 0]
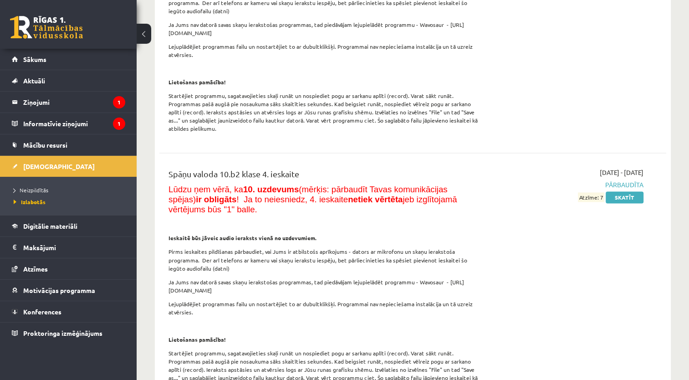
click at [589, 192] on span "Atzīme: 7" at bounding box center [591, 197] width 26 height 10
click at [624, 191] on link "Skatīt" at bounding box center [624, 197] width 38 height 12
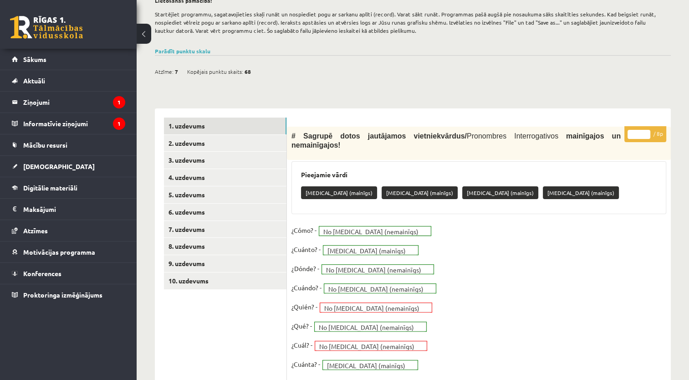
scroll to position [262, 0]
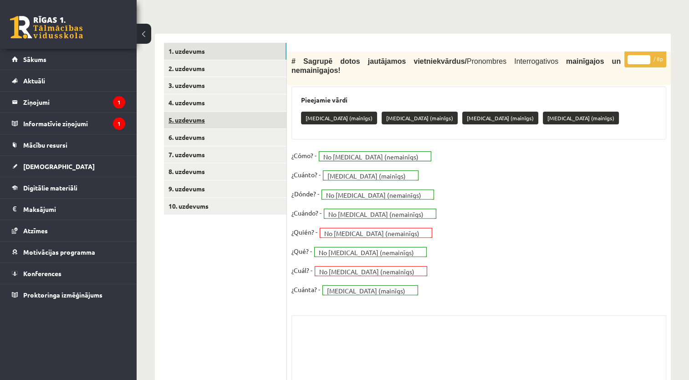
click at [207, 124] on link "5. uzdevums" at bounding box center [225, 119] width 122 height 17
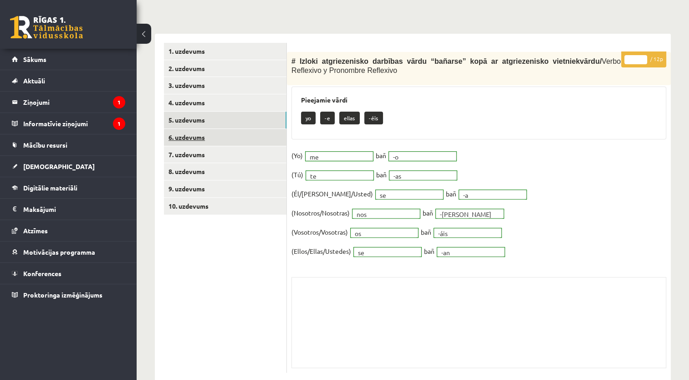
click at [207, 141] on link "6. uzdevums" at bounding box center [225, 137] width 122 height 17
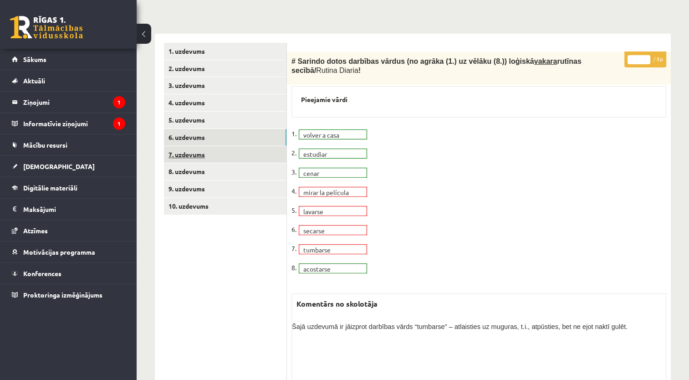
click at [207, 157] on link "7. uzdevums" at bounding box center [225, 154] width 122 height 17
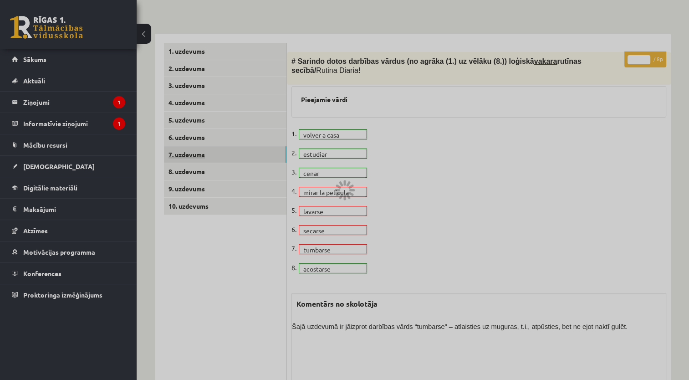
scroll to position [236, 0]
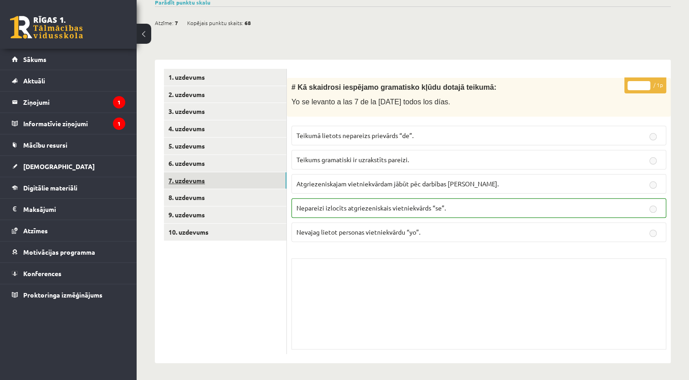
click at [209, 188] on link "7. uzdevums" at bounding box center [225, 180] width 122 height 17
click at [211, 200] on link "8. uzdevums" at bounding box center [225, 197] width 122 height 17
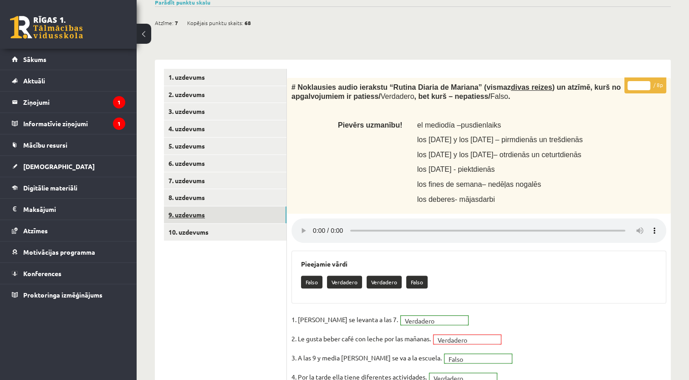
click at [205, 218] on link "9. uzdevums" at bounding box center [225, 214] width 122 height 17
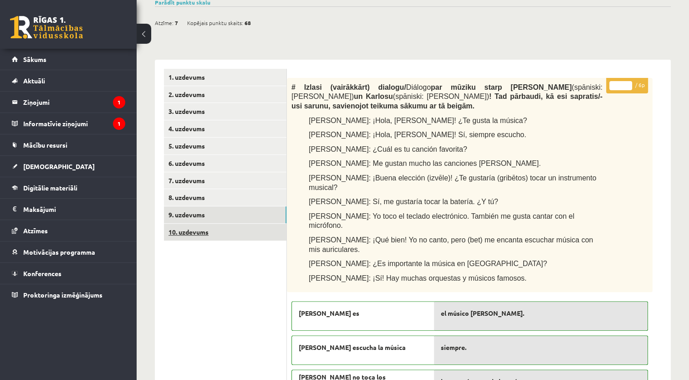
click at [206, 232] on link "10. uzdevums" at bounding box center [225, 231] width 122 height 17
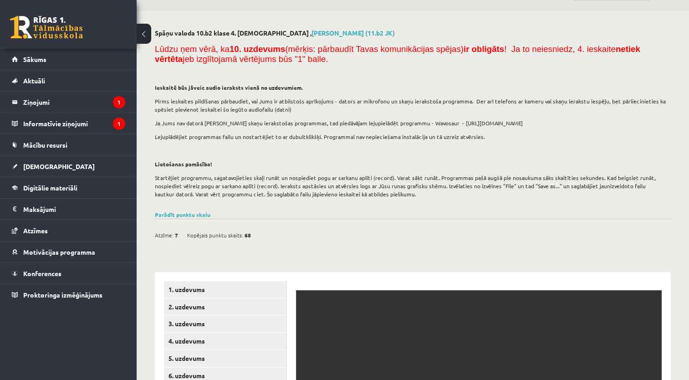
scroll to position [0, 0]
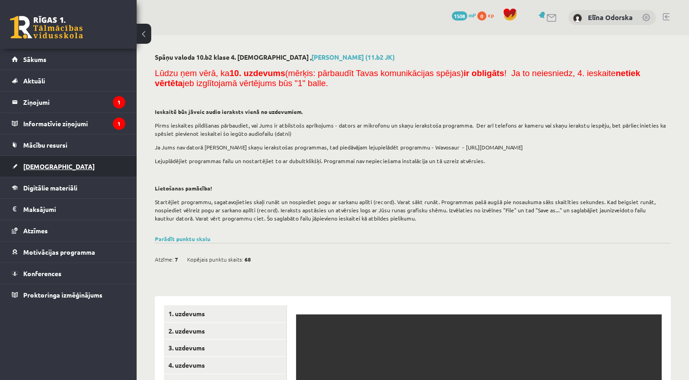
click at [34, 167] on span "[DEMOGRAPHIC_DATA]" at bounding box center [58, 166] width 71 height 8
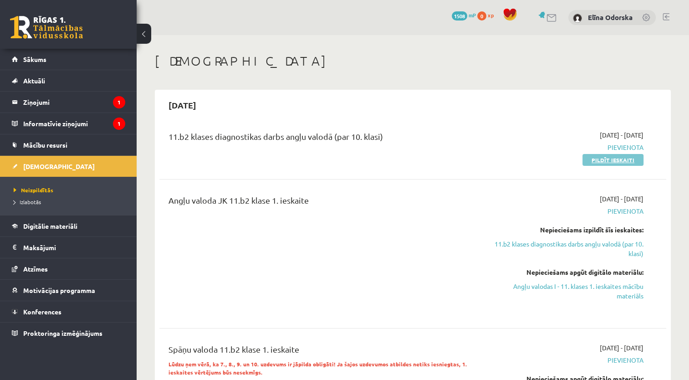
click at [637, 160] on link "Pildīt ieskaiti" at bounding box center [612, 160] width 61 height 12
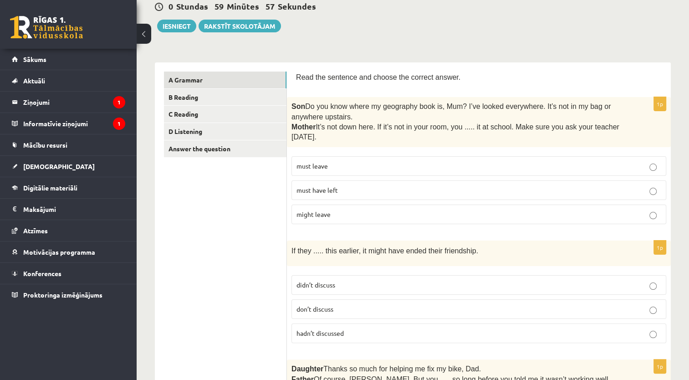
scroll to position [89, 0]
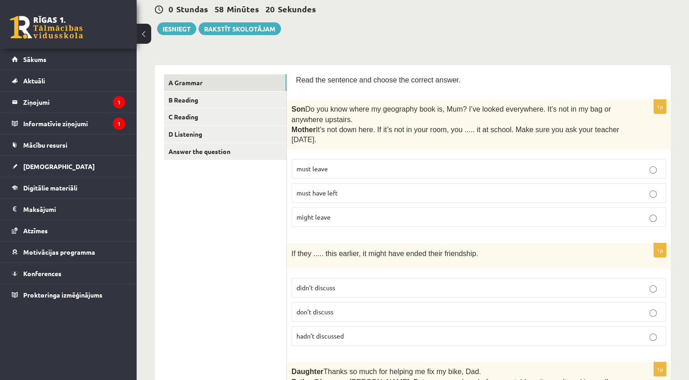
click at [654, 183] on label "must have left" at bounding box center [478, 193] width 375 height 20
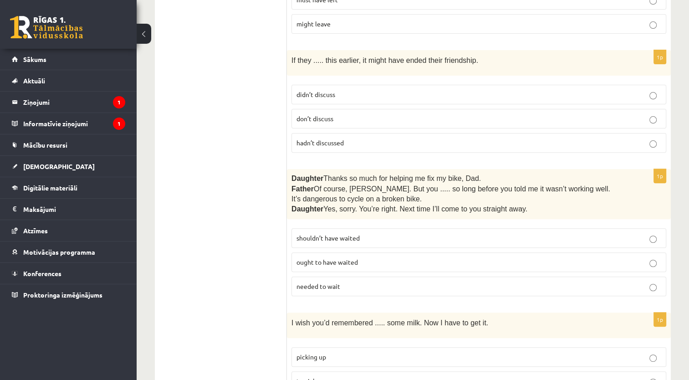
scroll to position [296, 0]
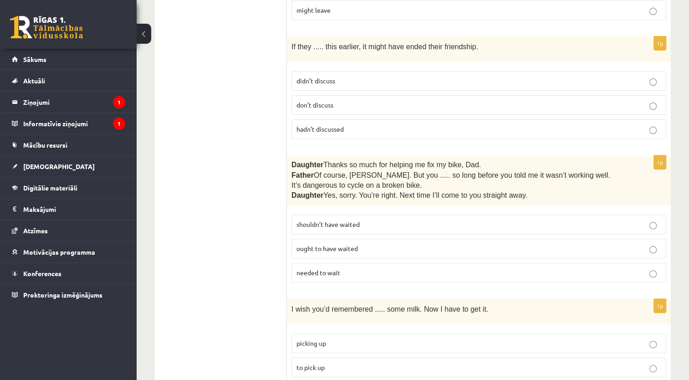
click at [405, 139] on fieldset "didn’t discuss don’t discuss hadn’t discussed" at bounding box center [478, 103] width 375 height 75
click at [424, 129] on p "hadn’t discussed" at bounding box center [478, 129] width 365 height 10
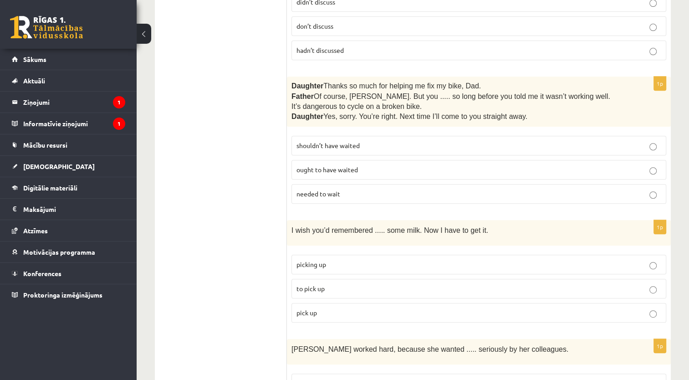
scroll to position [369, 0]
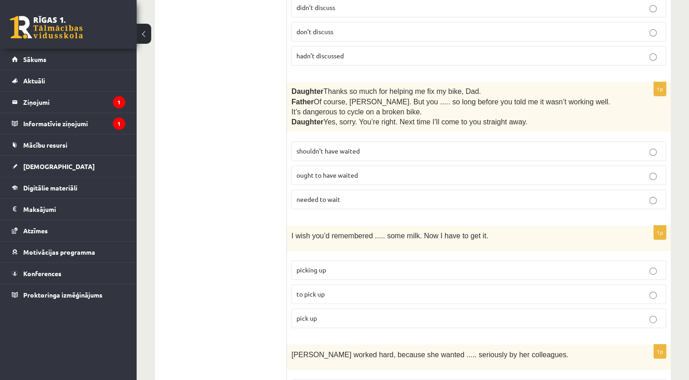
click at [620, 198] on p "needed to wait" at bounding box center [478, 199] width 365 height 10
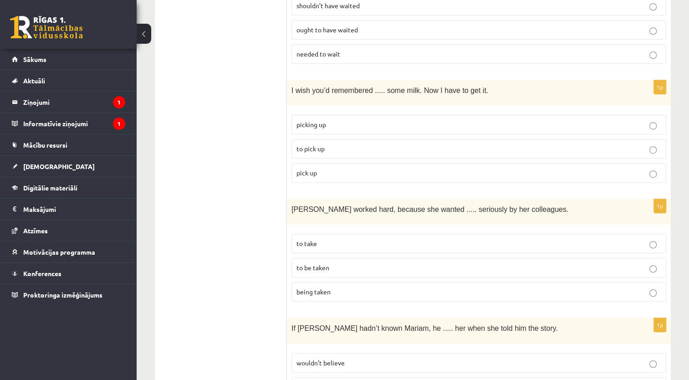
scroll to position [541, 0]
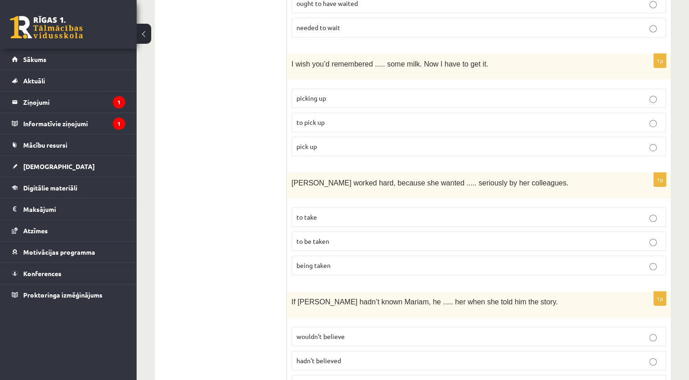
click at [652, 151] on label "pick up" at bounding box center [478, 147] width 375 height 20
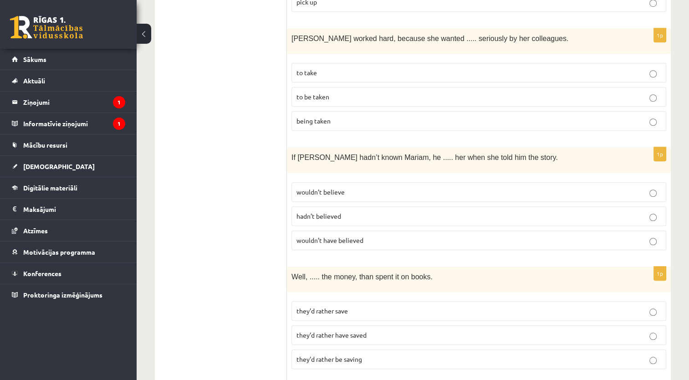
scroll to position [679, 0]
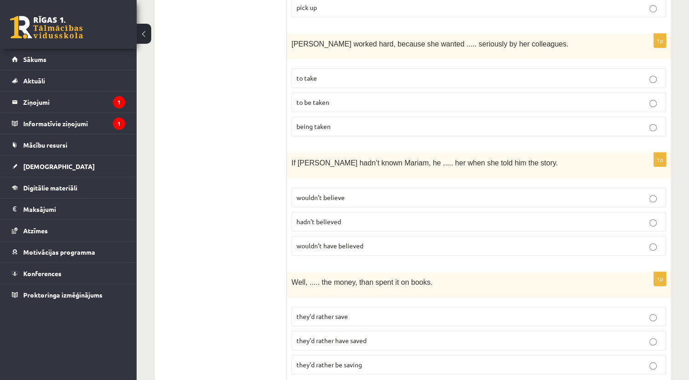
click at [336, 122] on p "being taken" at bounding box center [478, 127] width 365 height 10
click at [339, 105] on label "to be taken" at bounding box center [478, 102] width 375 height 20
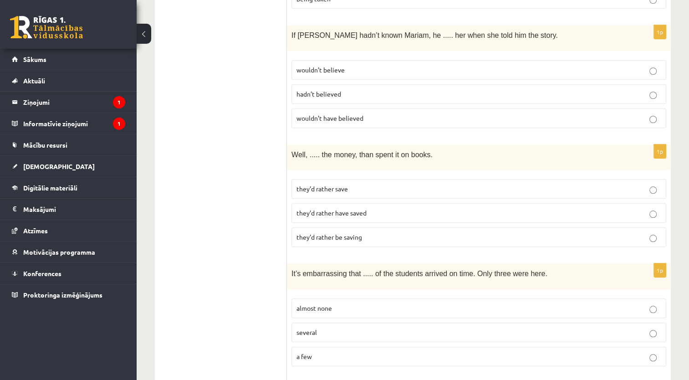
scroll to position [804, 0]
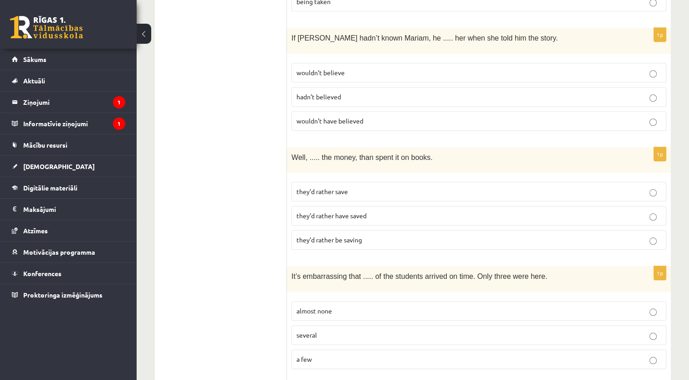
click at [655, 63] on label "wouldn’t believe" at bounding box center [478, 73] width 375 height 20
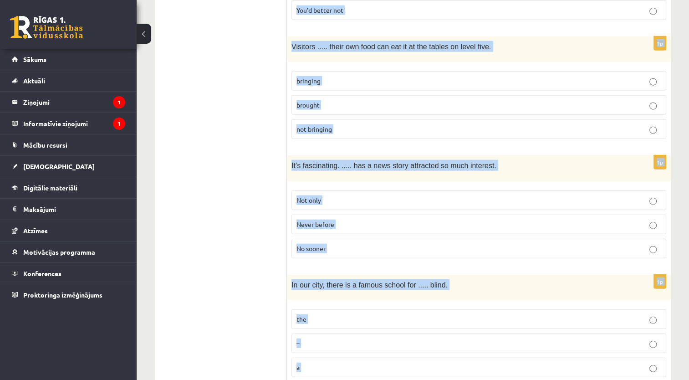
scroll to position [2245, 0]
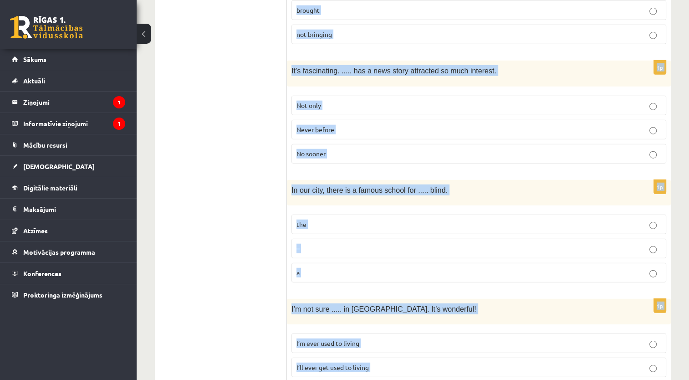
drag, startPoint x: 289, startPoint y: 114, endPoint x: 506, endPoint y: 396, distance: 356.1
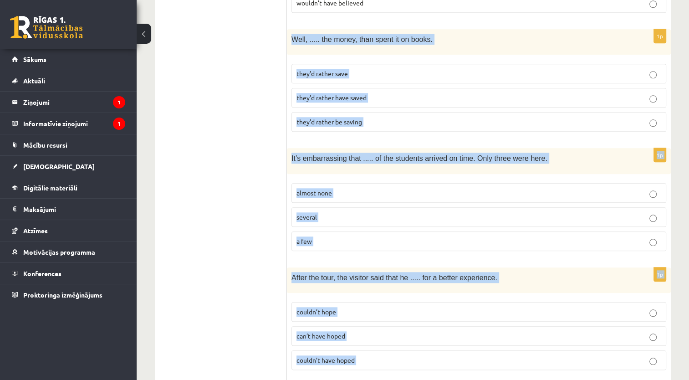
scroll to position [914, 0]
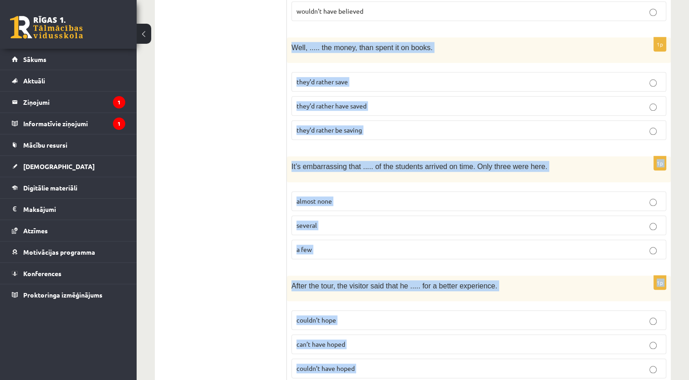
click at [366, 77] on p "they’d rather save" at bounding box center [478, 82] width 365 height 10
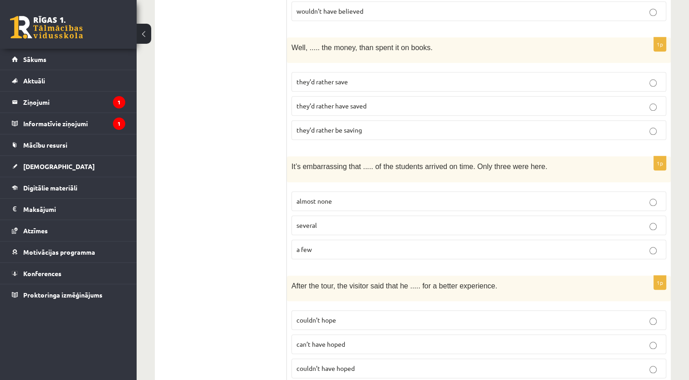
click at [346, 202] on fieldset "almost none several a few" at bounding box center [478, 224] width 375 height 75
click at [352, 196] on p "almost none" at bounding box center [478, 201] width 365 height 10
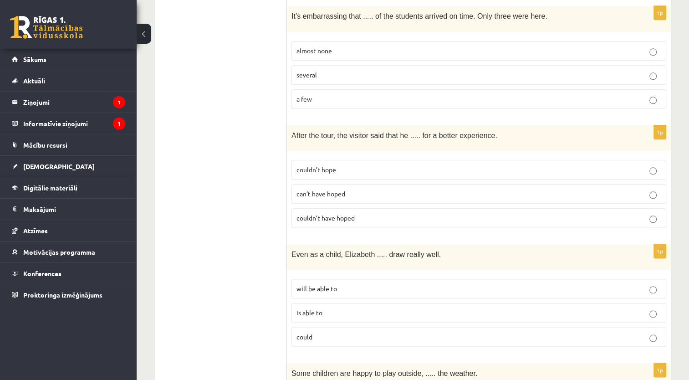
scroll to position [1051, 0]
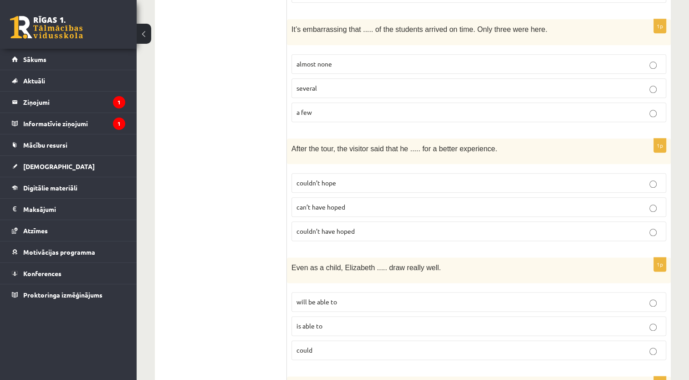
click at [357, 202] on p "can’t have hoped" at bounding box center [478, 207] width 365 height 10
click at [541, 345] on p "could" at bounding box center [478, 350] width 365 height 10
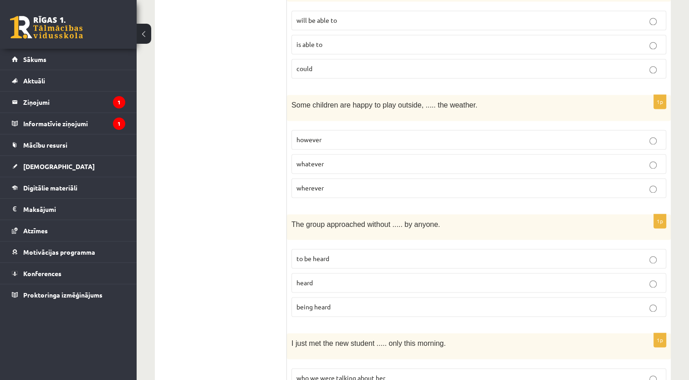
scroll to position [1329, 0]
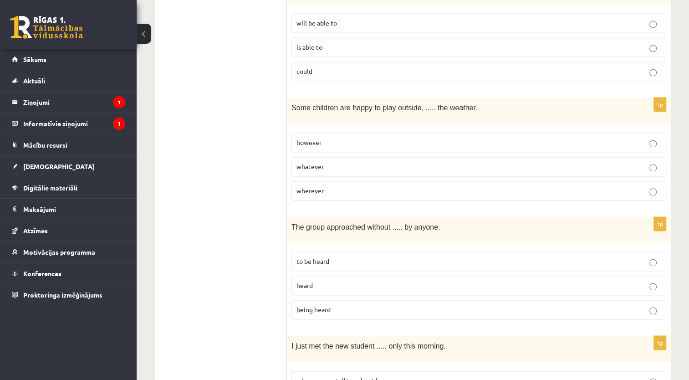
click at [371, 162] on p "whatever" at bounding box center [478, 167] width 365 height 10
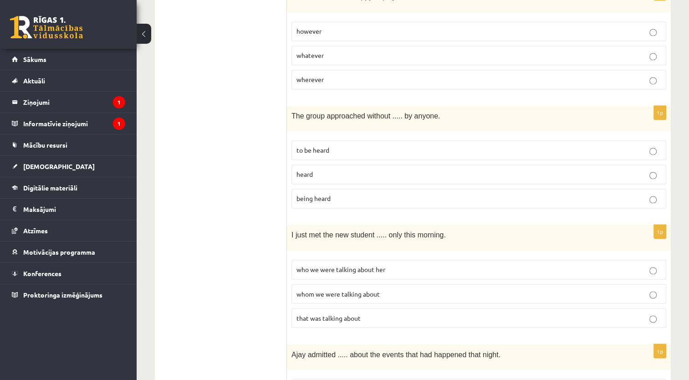
scroll to position [1444, 0]
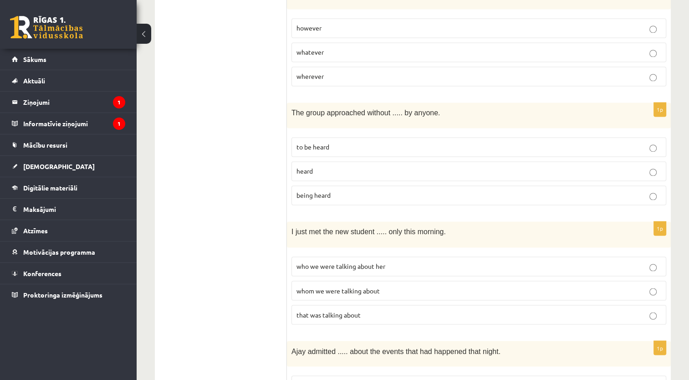
click at [351, 187] on label "being heard" at bounding box center [478, 195] width 375 height 20
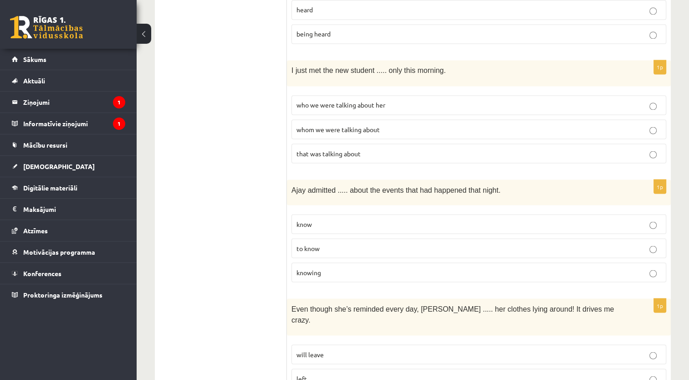
scroll to position [1602, 0]
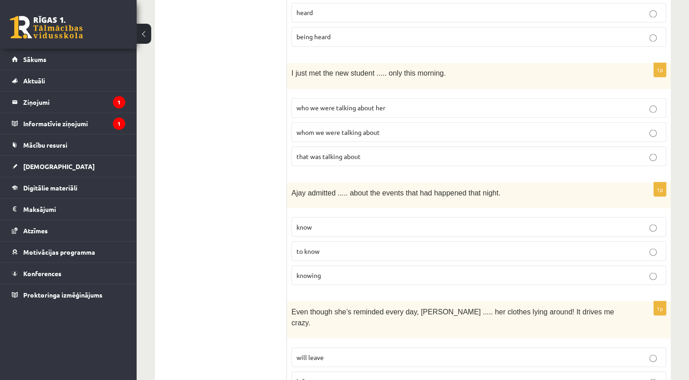
click at [382, 127] on p "whom we were talking about" at bounding box center [478, 132] width 365 height 10
click at [347, 246] on p "to know" at bounding box center [478, 251] width 365 height 10
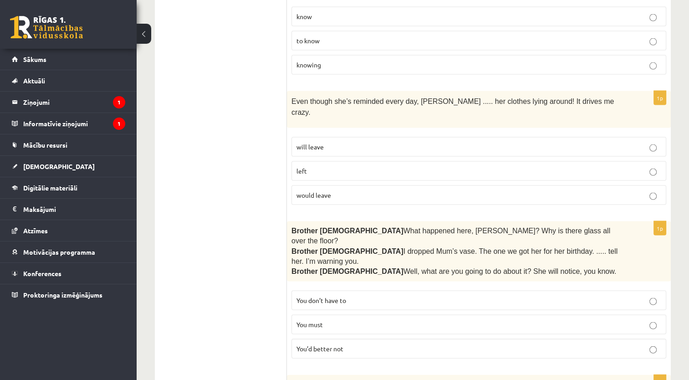
scroll to position [1830, 0]
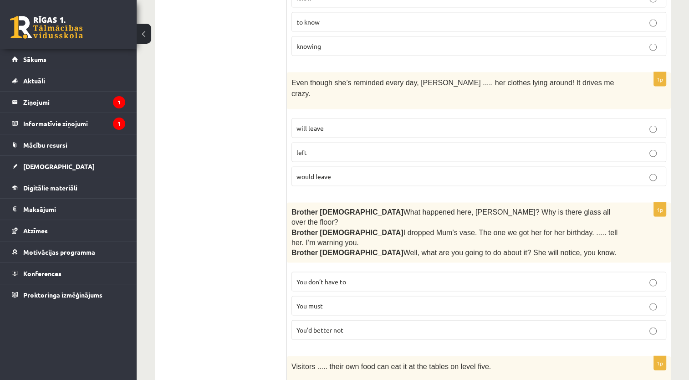
click at [349, 172] on p "would leave" at bounding box center [478, 177] width 365 height 10
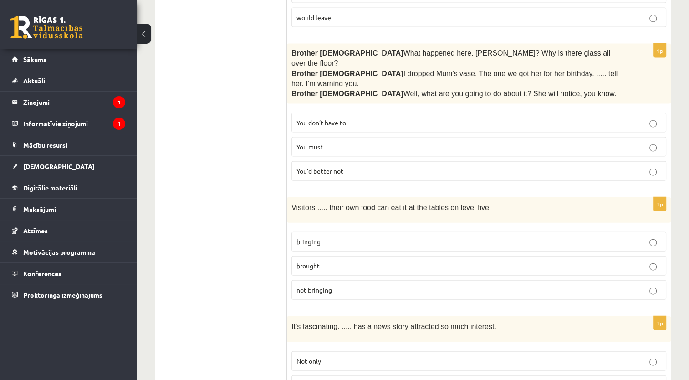
scroll to position [1995, 0]
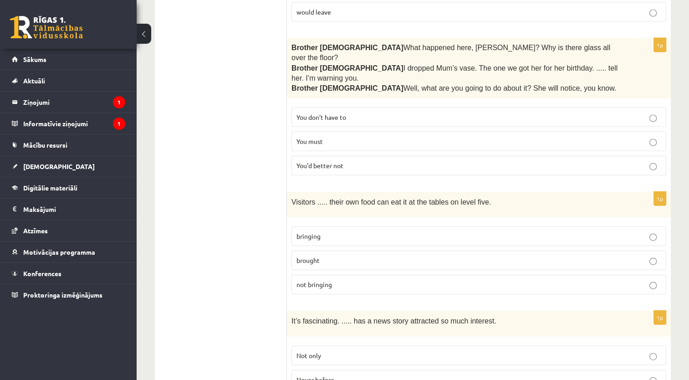
click at [376, 161] on p "You’d better not" at bounding box center [478, 166] width 365 height 10
click at [319, 232] on span "bringing" at bounding box center [308, 236] width 24 height 8
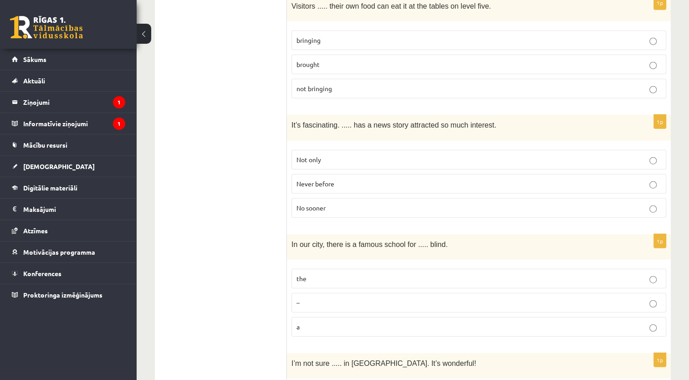
scroll to position [2188, 0]
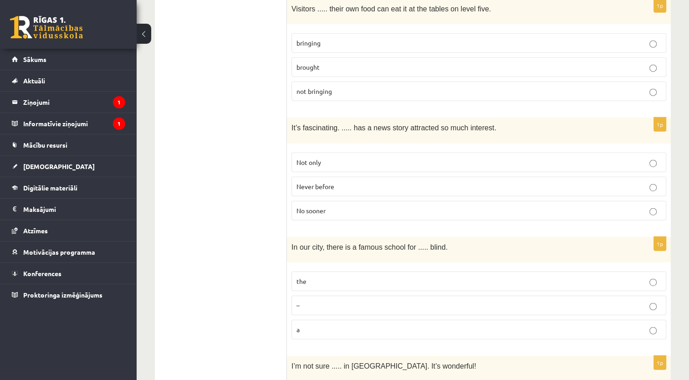
click at [373, 182] on p "Never before" at bounding box center [478, 187] width 365 height 10
click at [397, 276] on p "the" at bounding box center [478, 281] width 365 height 10
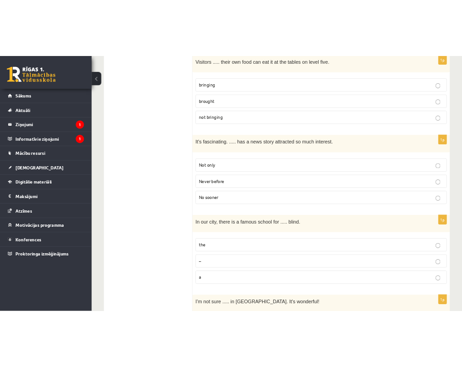
scroll to position [2245, 0]
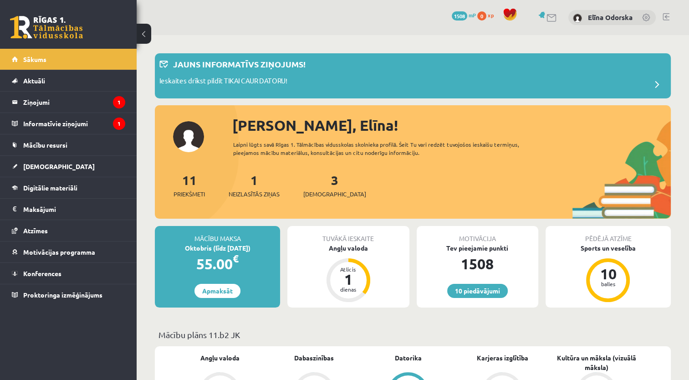
click at [320, 187] on div "3 Ieskaites" at bounding box center [334, 184] width 63 height 28
click at [318, 190] on span "[DEMOGRAPHIC_DATA]" at bounding box center [334, 193] width 63 height 9
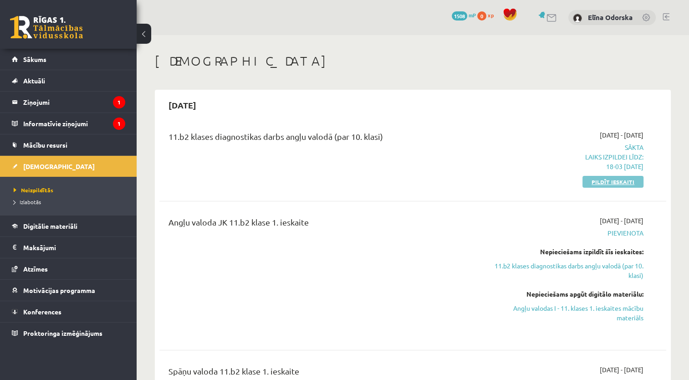
click at [605, 184] on link "Pildīt ieskaiti" at bounding box center [612, 182] width 61 height 12
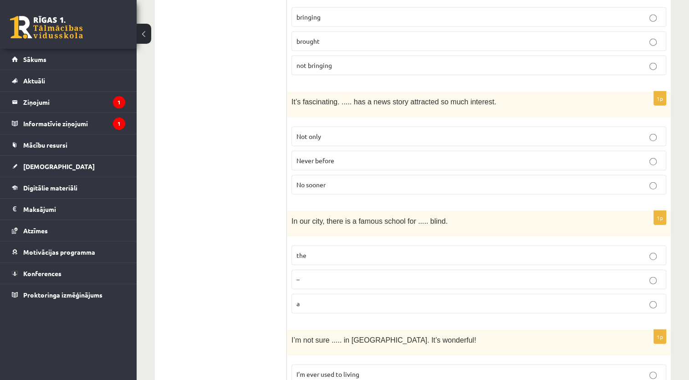
scroll to position [2225, 0]
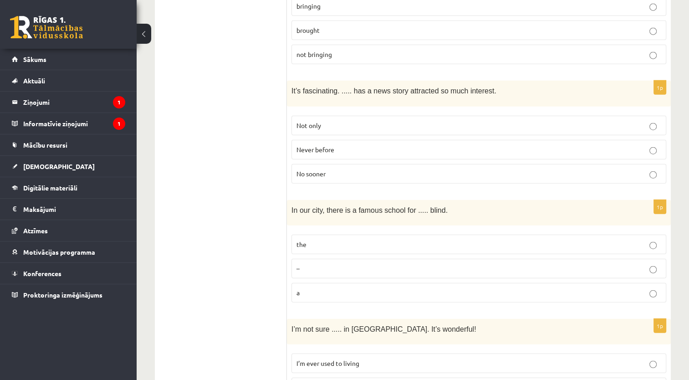
click at [368, 379] on span "I’ll ever get used to living" at bounding box center [332, 387] width 72 height 8
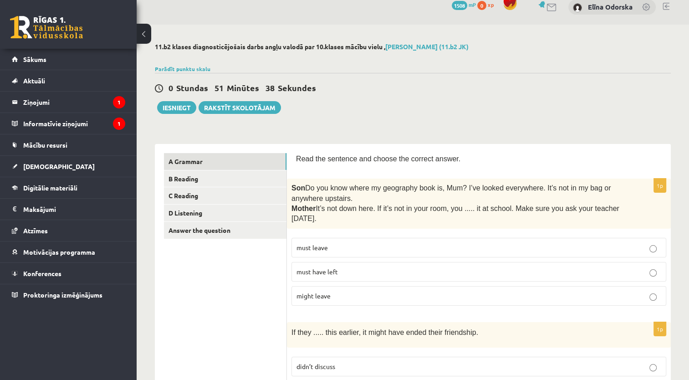
scroll to position [0, 0]
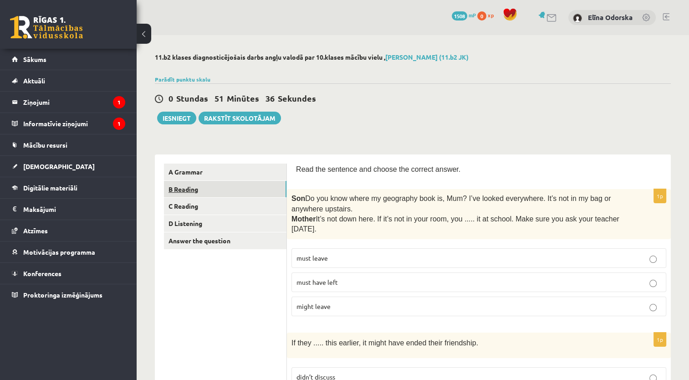
click at [260, 187] on link "B Reading" at bounding box center [225, 189] width 122 height 17
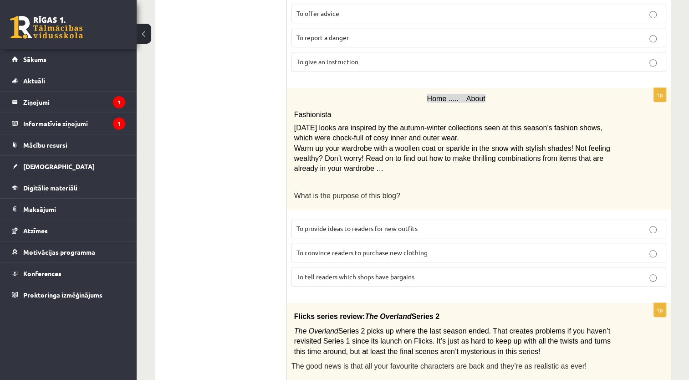
scroll to position [940, 0]
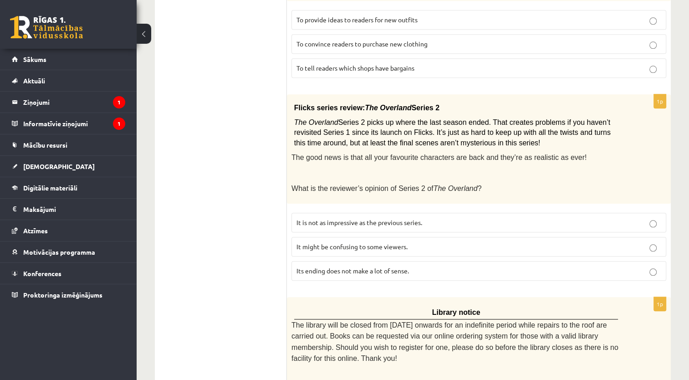
drag, startPoint x: 673, startPoint y: 324, endPoint x: 682, endPoint y: 370, distance: 46.5
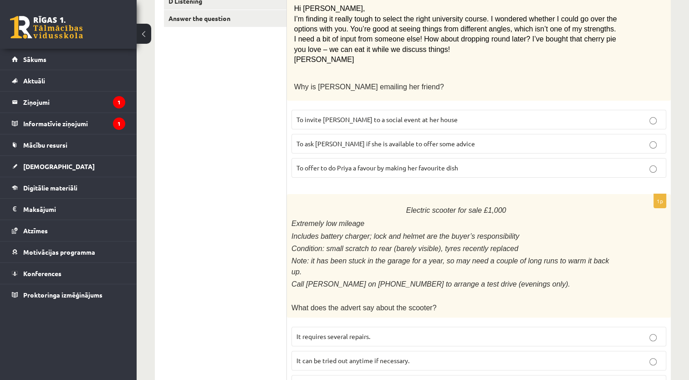
scroll to position [225, 0]
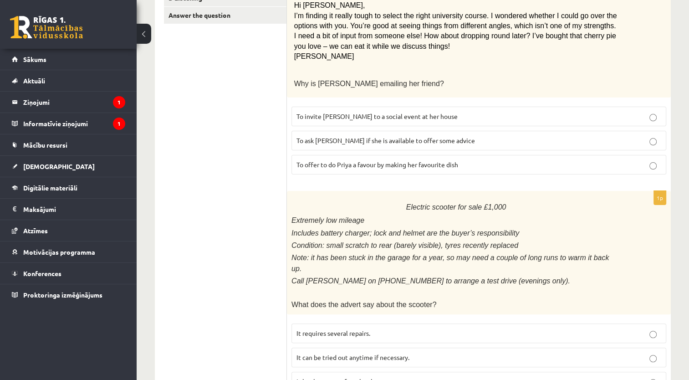
click at [551, 140] on p "To ask Priya if she is available to offer some advice" at bounding box center [478, 141] width 365 height 10
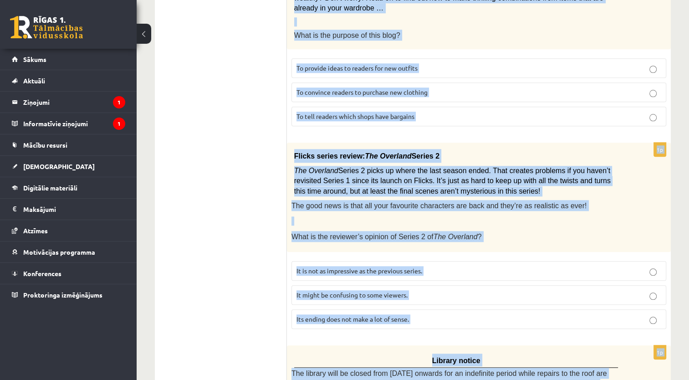
scroll to position [1034, 0]
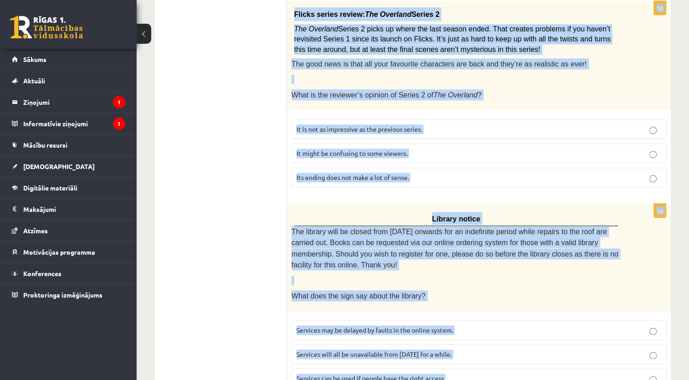
drag, startPoint x: 319, startPoint y: 88, endPoint x: 638, endPoint y: 403, distance: 447.6
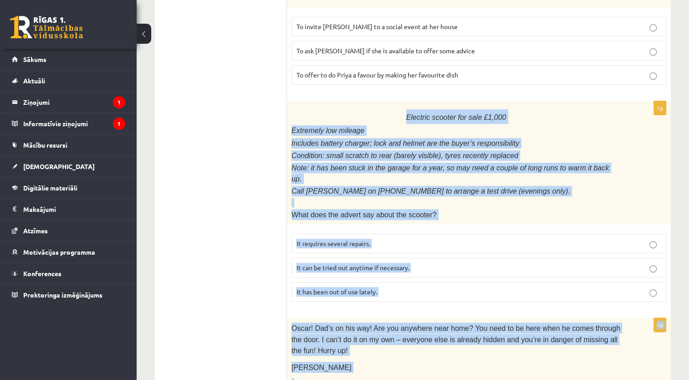
scroll to position [292, 0]
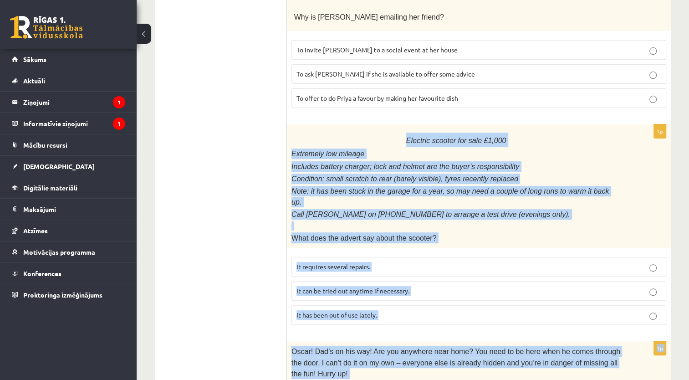
click at [478, 232] on p "What does the advert say about the scooter?" at bounding box center [455, 237] width 329 height 11
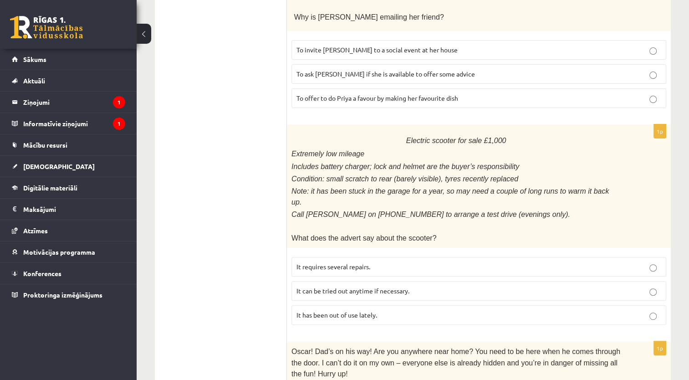
click at [424, 310] on p "It has been out of use lately." at bounding box center [478, 315] width 365 height 10
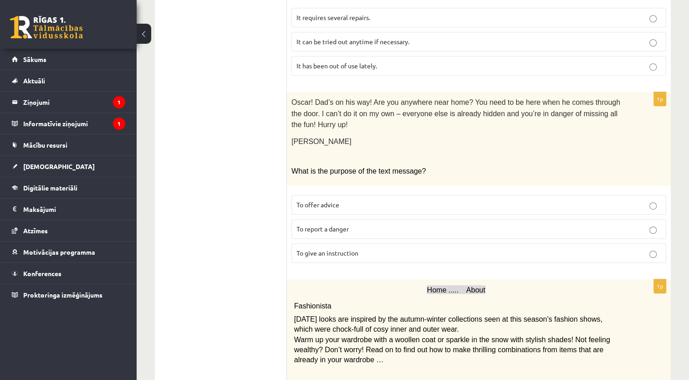
scroll to position [548, 0]
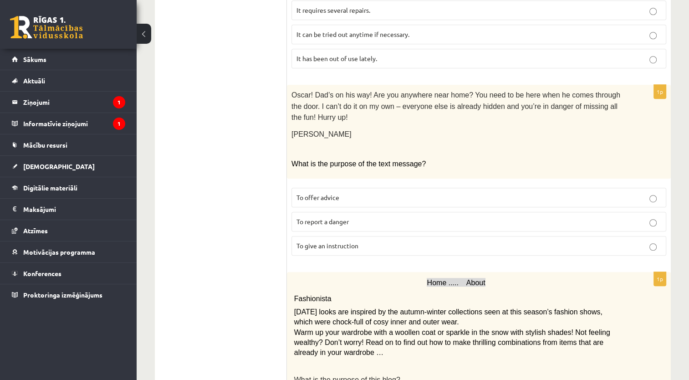
click at [385, 241] on p "To give an instruction" at bounding box center [478, 246] width 365 height 10
click at [661, 212] on label "To report a danger" at bounding box center [478, 222] width 375 height 20
click at [648, 224] on fieldset "To offer advice To report a danger To give an instruction" at bounding box center [478, 220] width 375 height 75
click at [639, 272] on div "Home ..... About Fashionista Today’s looks are inspired by the autumn-winter co…" at bounding box center [479, 332] width 384 height 121
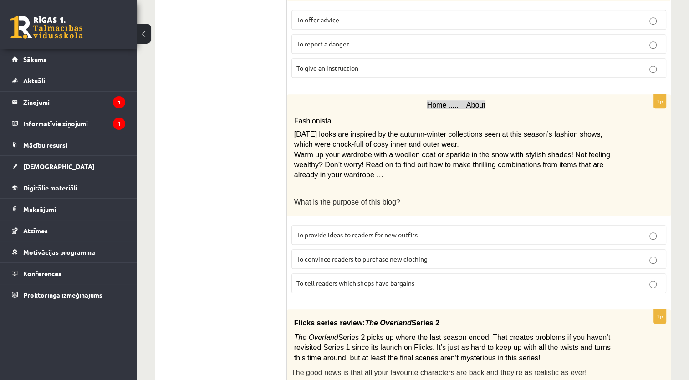
scroll to position [724, 0]
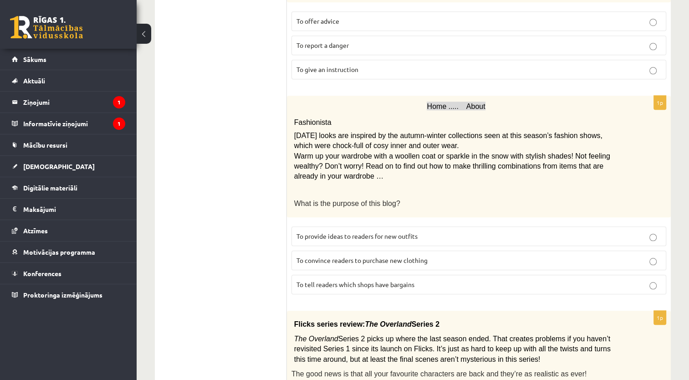
click at [366, 226] on label "To provide ideas to readers for new outfits" at bounding box center [478, 236] width 375 height 20
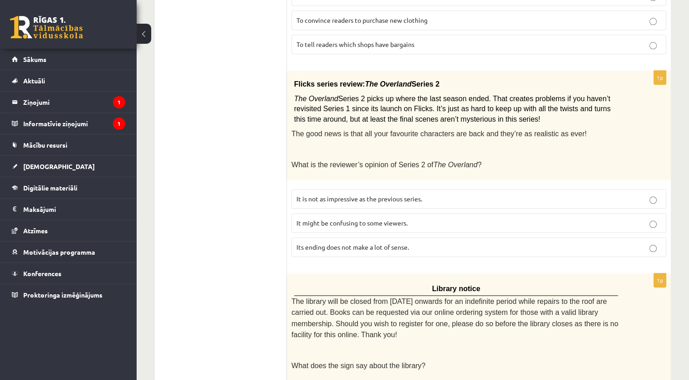
scroll to position [965, 0]
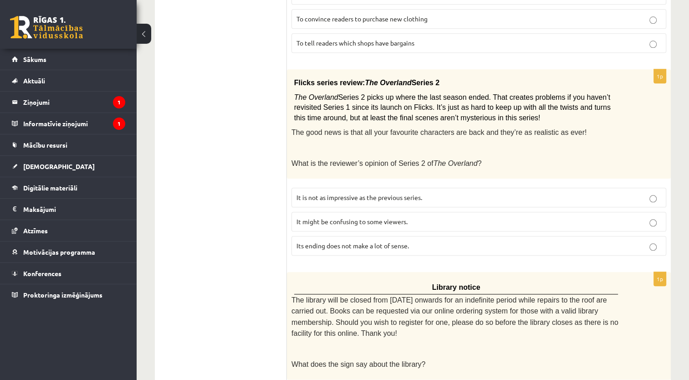
click at [414, 217] on p "It might be confusing to some viewers." at bounding box center [478, 222] width 365 height 10
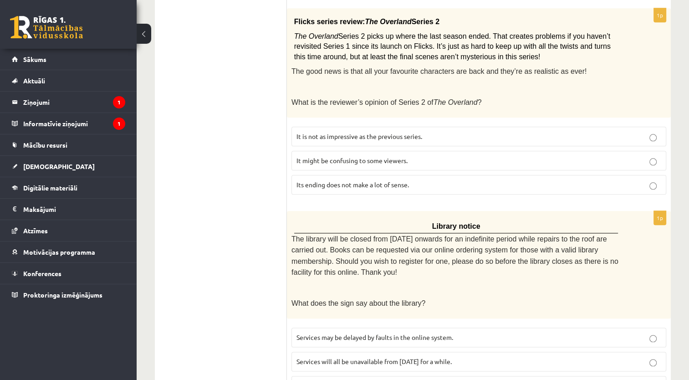
scroll to position [1034, 0]
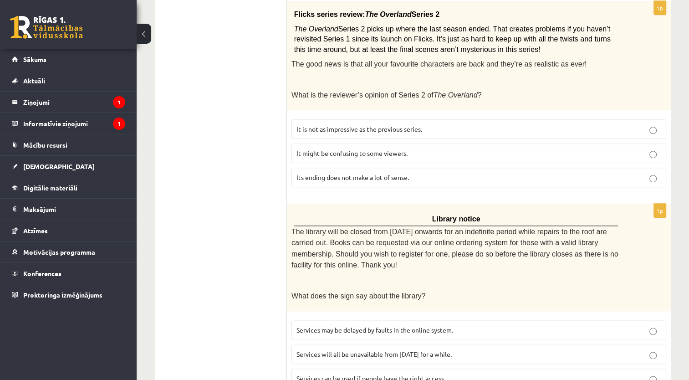
click at [425, 373] on p "Services can be used if people have the right access." at bounding box center [478, 378] width 365 height 10
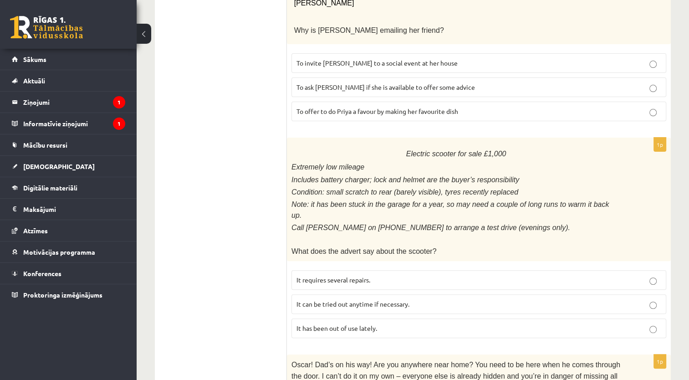
scroll to position [0, 0]
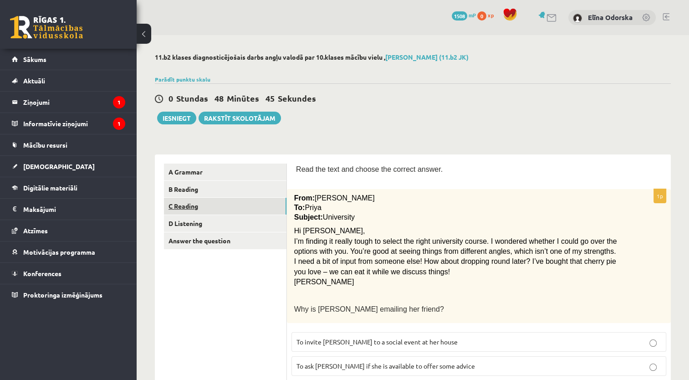
click at [235, 205] on link "C Reading" at bounding box center [225, 206] width 122 height 17
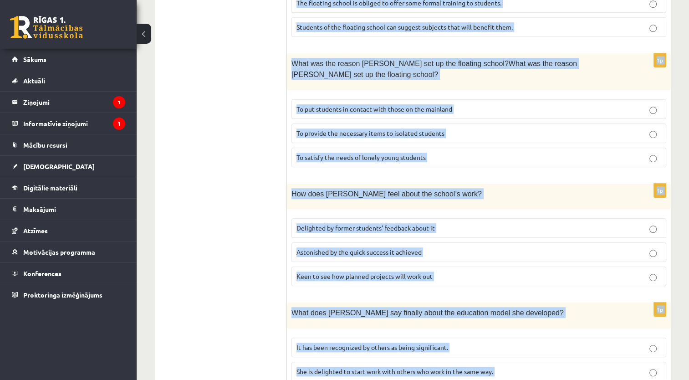
scroll to position [858, 0]
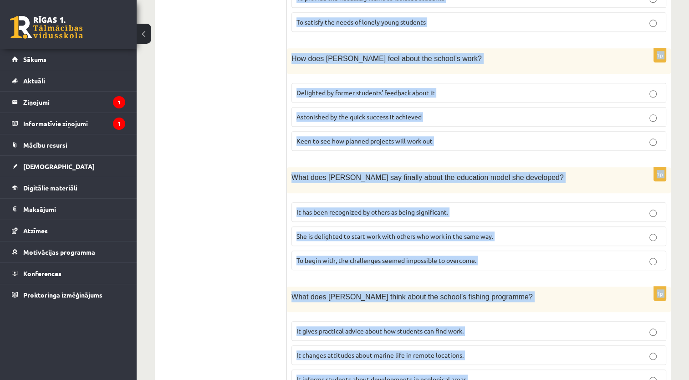
drag, startPoint x: 291, startPoint y: 168, endPoint x: 626, endPoint y: 403, distance: 408.8
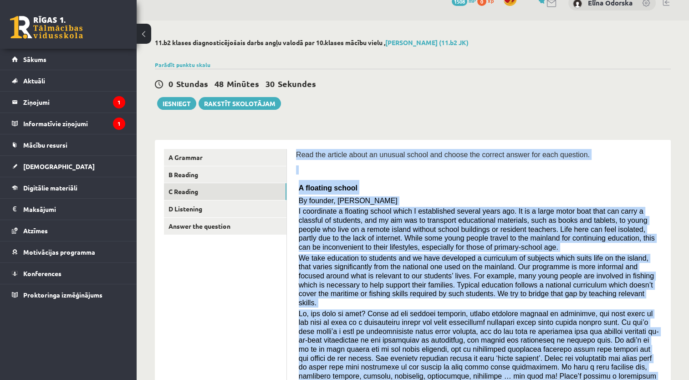
scroll to position [8, 0]
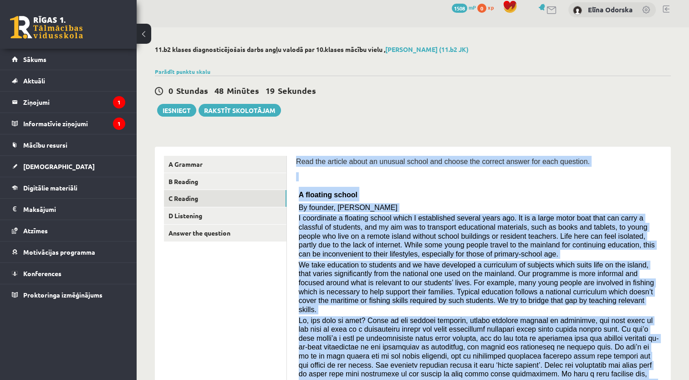
click at [635, 164] on p "Read the article about an unusual school and choose the correct answer for each…" at bounding box center [478, 161] width 365 height 11
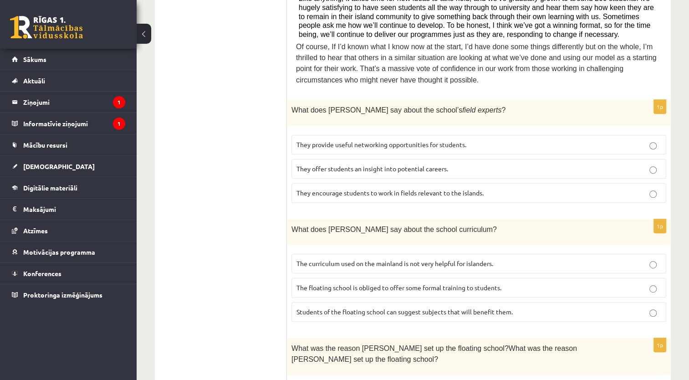
scroll to position [446, 0]
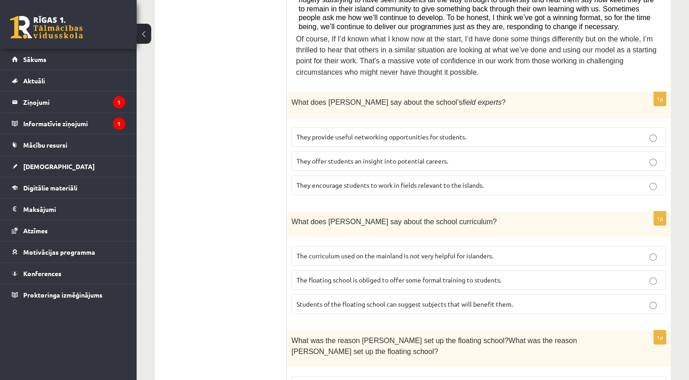
click at [519, 156] on p "They offer students an insight into potential careers." at bounding box center [478, 161] width 365 height 10
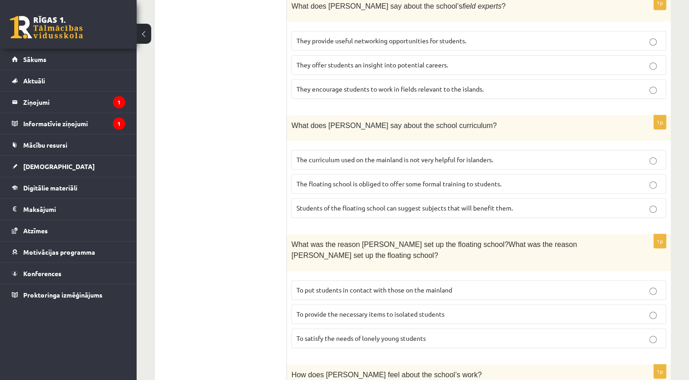
scroll to position [551, 0]
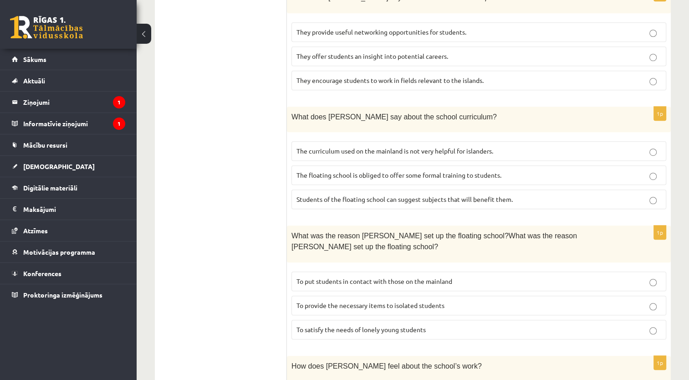
click at [579, 194] on p "Students of the floating school can suggest subjects that will benefit them." at bounding box center [478, 199] width 365 height 10
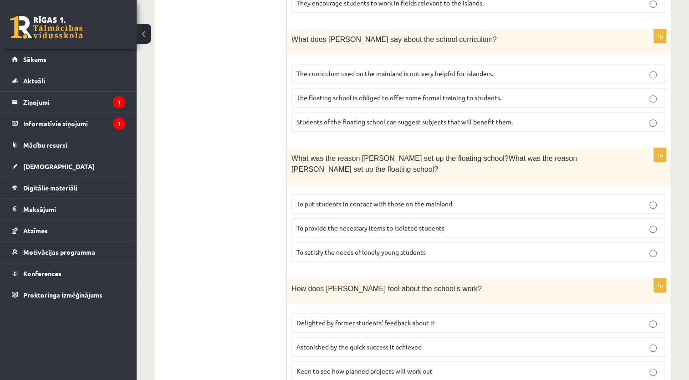
scroll to position [627, 0]
click at [601, 224] on p "To provide the necessary items to isolated students" at bounding box center [478, 229] width 365 height 10
click at [446, 343] on p "Astonished by the quick success it achieved" at bounding box center [478, 348] width 365 height 10
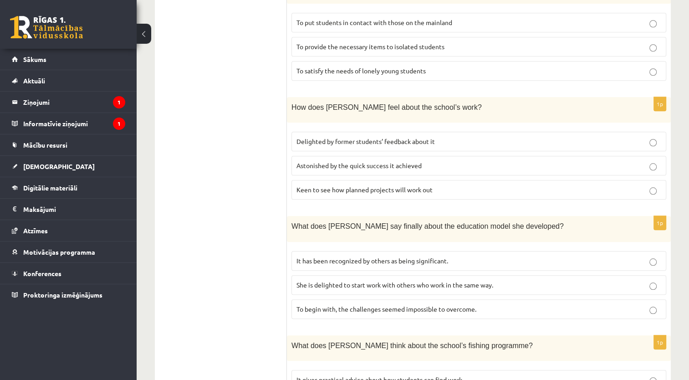
scroll to position [858, 0]
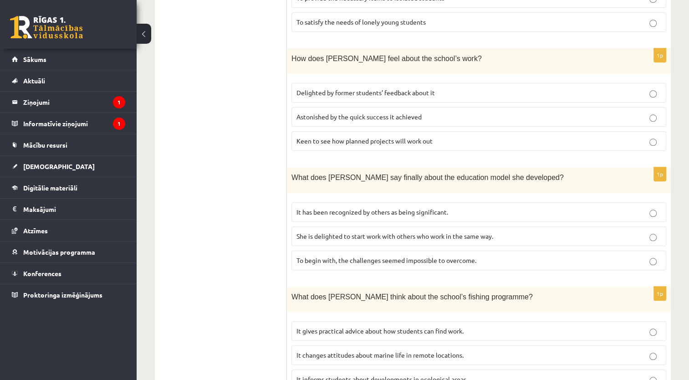
click at [466, 207] on p "It has been recognized by others as being significant." at bounding box center [478, 212] width 365 height 10
click at [466, 375] on span "It informs students about developments in ecological areas." at bounding box center [381, 379] width 171 height 8
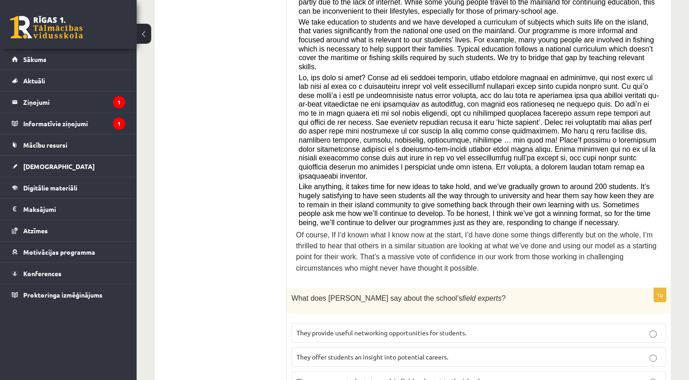
scroll to position [234, 0]
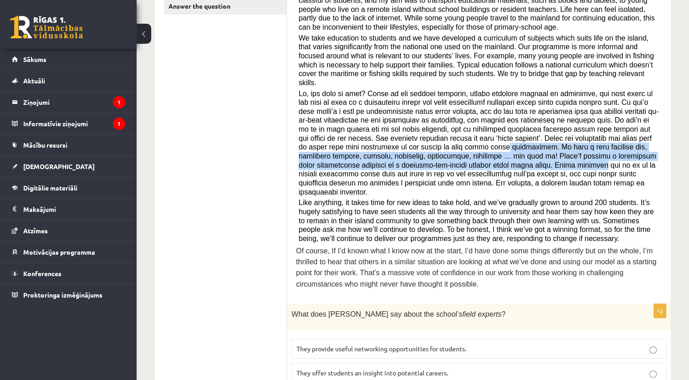
drag, startPoint x: 675, startPoint y: 144, endPoint x: 693, endPoint y: 129, distance: 22.9
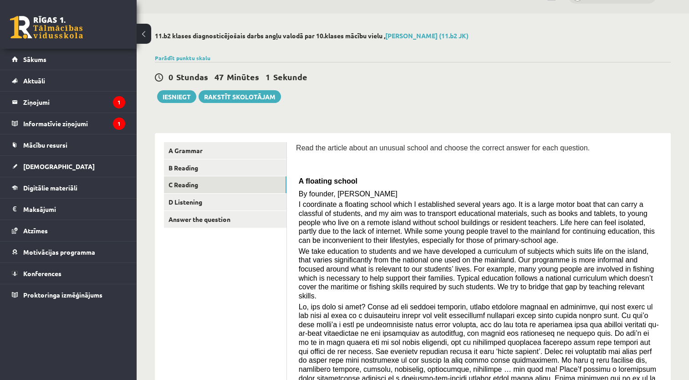
scroll to position [0, 0]
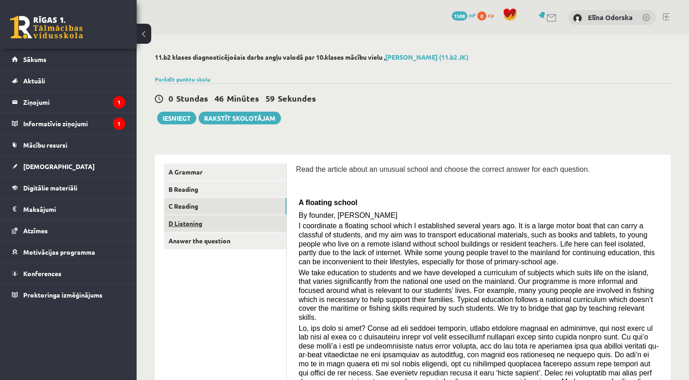
click at [272, 225] on link "D Listening" at bounding box center [225, 223] width 122 height 17
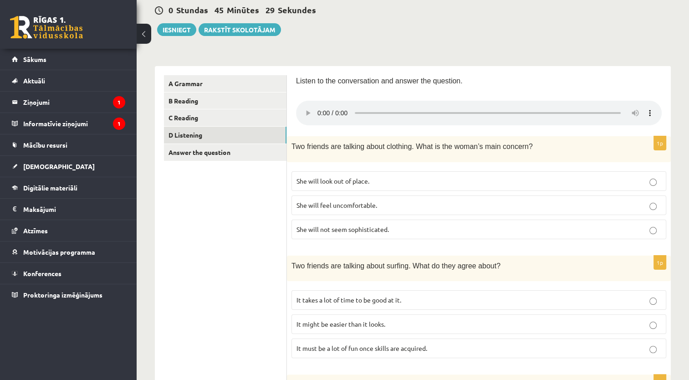
scroll to position [87, 0]
click at [470, 228] on p "She will not seem sophisticated." at bounding box center [478, 230] width 365 height 10
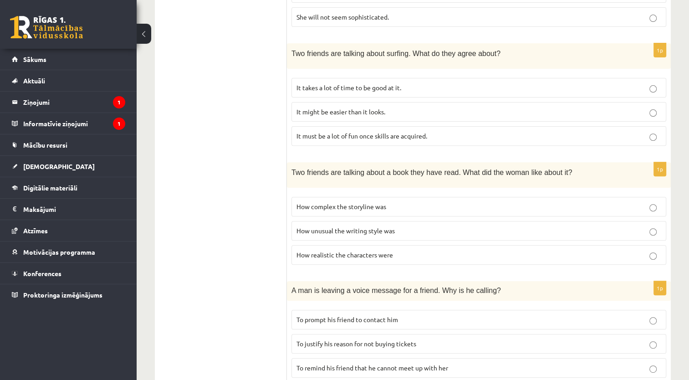
scroll to position [303, 0]
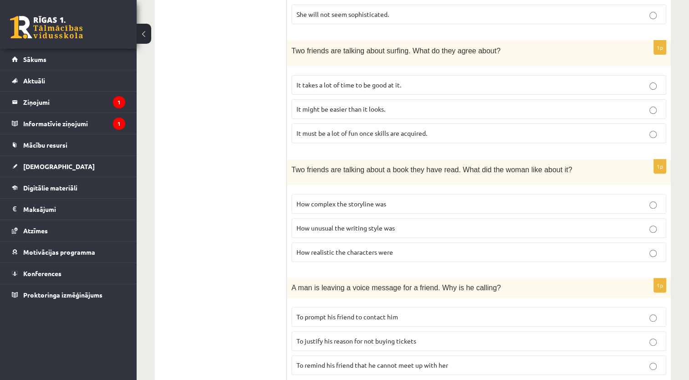
click at [537, 87] on label "It takes a lot of time to be good at it." at bounding box center [478, 85] width 375 height 20
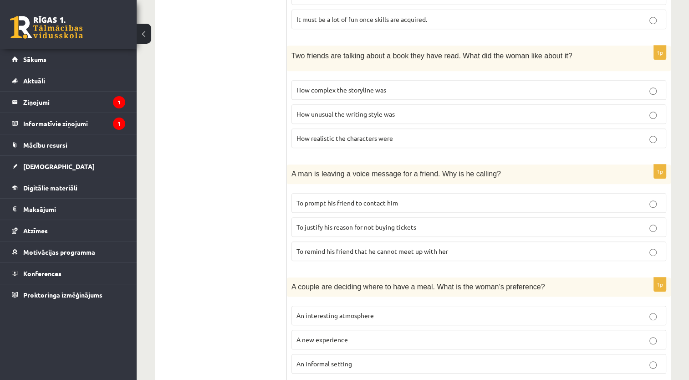
scroll to position [419, 0]
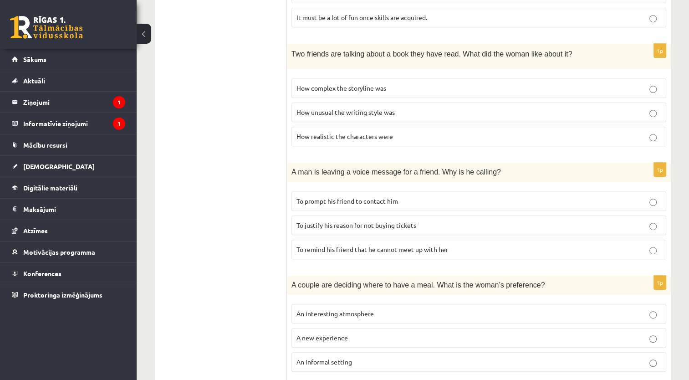
click at [612, 107] on p "How unusual the writing style was" at bounding box center [478, 112] width 365 height 10
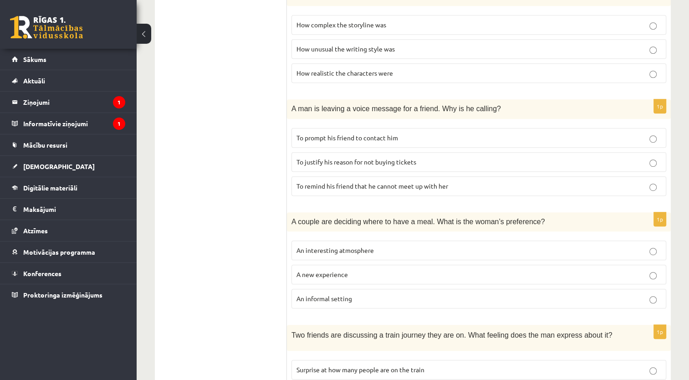
scroll to position [488, 0]
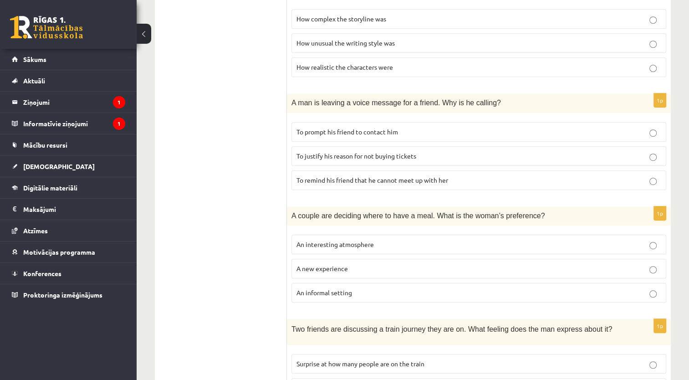
click at [544, 129] on p "To prompt his friend to contact him" at bounding box center [478, 132] width 365 height 10
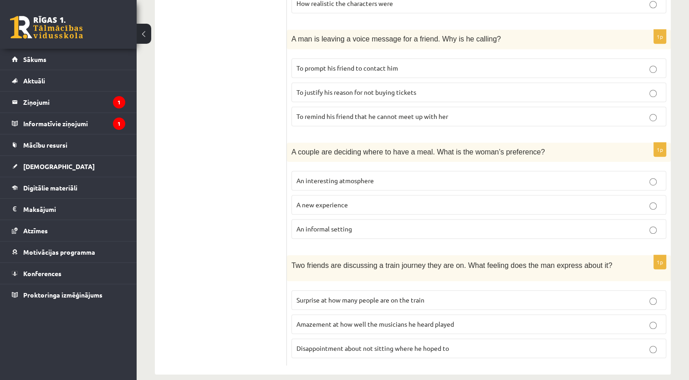
scroll to position [557, 0]
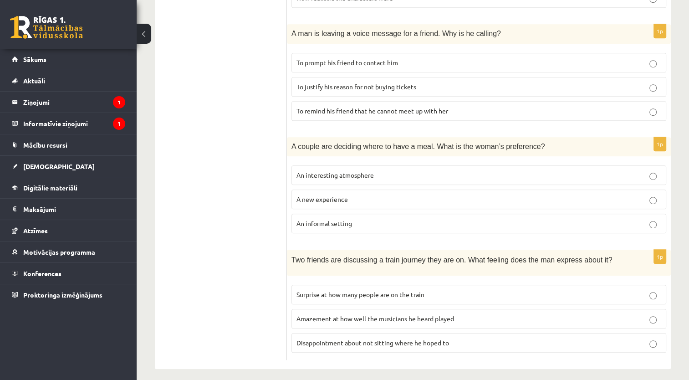
click at [588, 227] on label "An informal setting" at bounding box center [478, 223] width 375 height 20
click at [500, 297] on label "Surprise at how many people are on the train" at bounding box center [478, 294] width 375 height 20
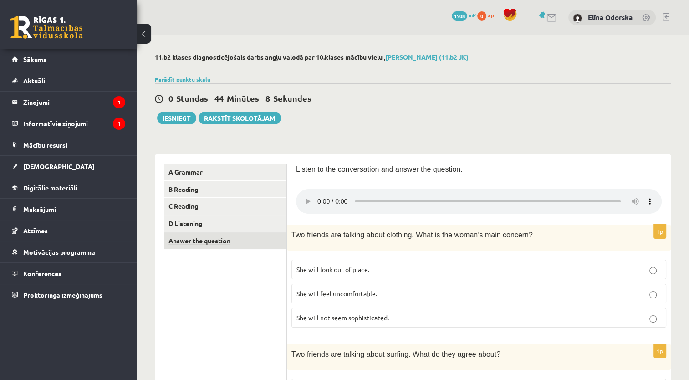
click at [249, 236] on link "Answer the question" at bounding box center [225, 240] width 122 height 17
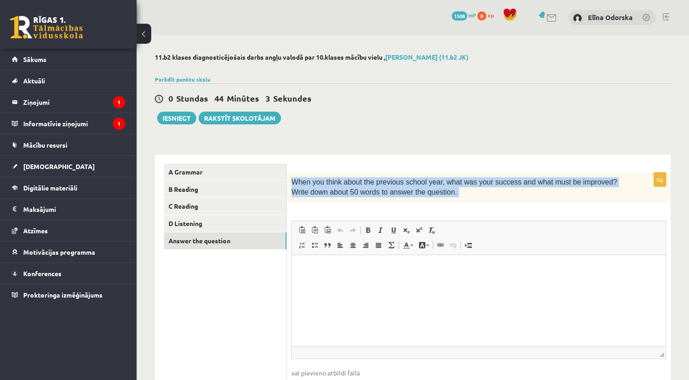
drag, startPoint x: 289, startPoint y: 181, endPoint x: 473, endPoint y: 217, distance: 187.3
click at [473, 217] on div "0p When you think about the previous school year, what was your success and wha…" at bounding box center [479, 290] width 384 height 237
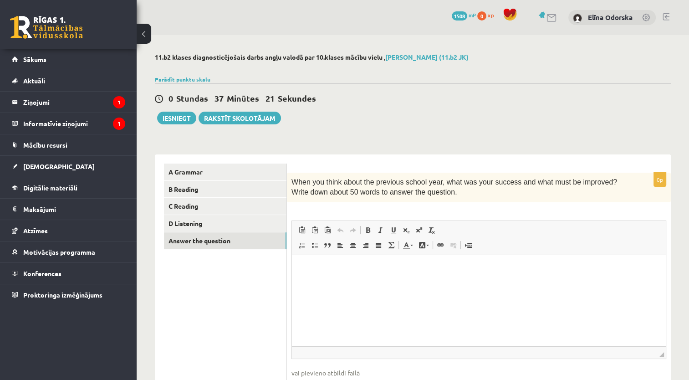
click at [377, 269] on p "Визуальный текстовый редактор, wiswyg-editor-user-answer-47024894649040" at bounding box center [478, 269] width 355 height 10
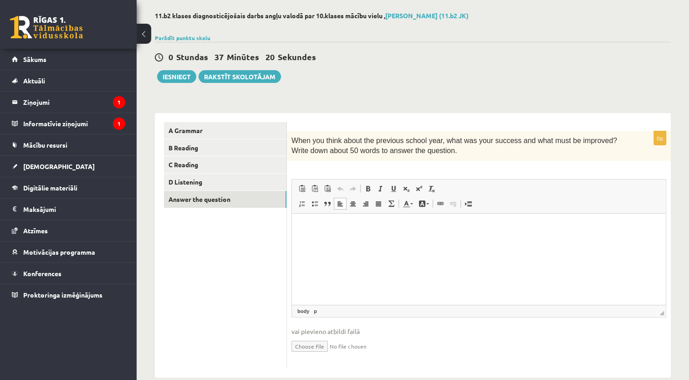
scroll to position [50, 0]
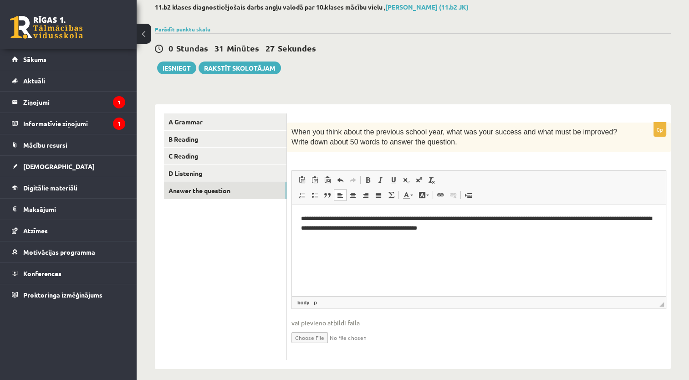
click at [370, 220] on p "**********" at bounding box center [479, 222] width 356 height 19
click at [531, 229] on p "**********" at bounding box center [479, 222] width 356 height 19
click at [506, 230] on p "**********" at bounding box center [479, 222] width 356 height 19
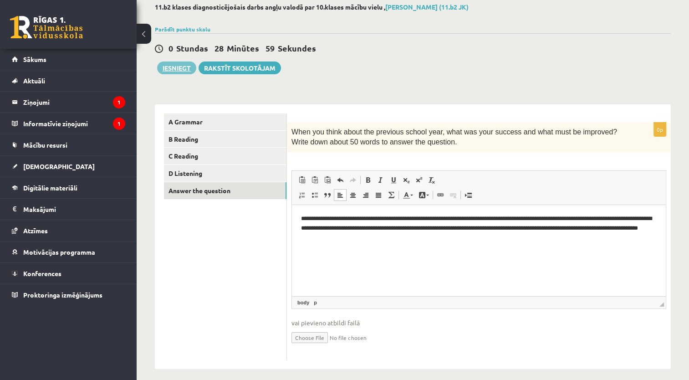
click at [179, 71] on button "Iesniegt" at bounding box center [176, 67] width 39 height 13
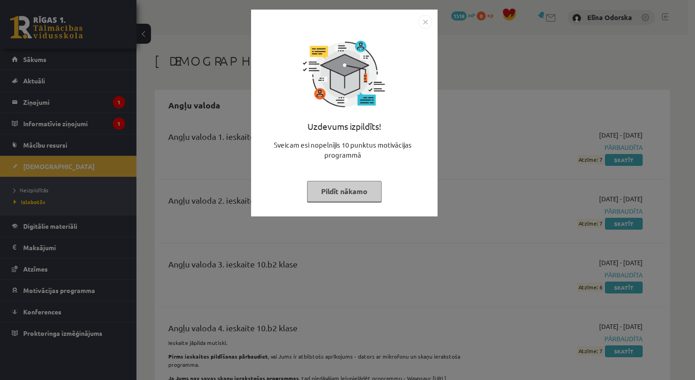
click at [420, 26] on img "Close" at bounding box center [426, 22] width 14 height 14
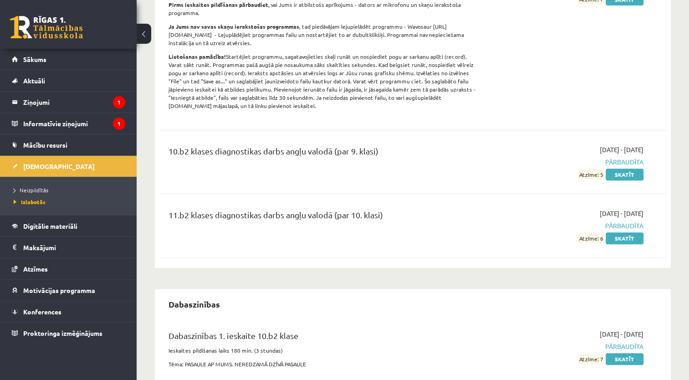
scroll to position [363, 0]
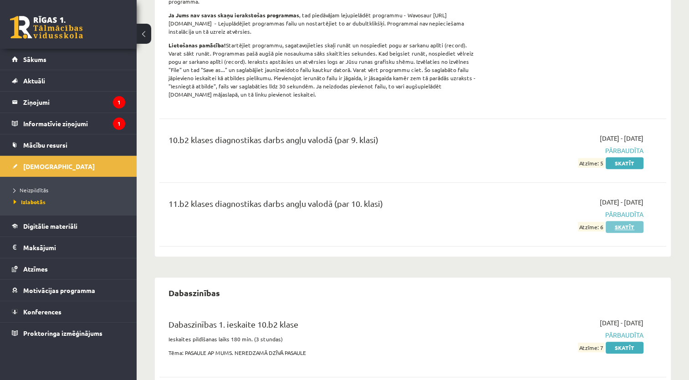
click at [628, 226] on link "Skatīt" at bounding box center [624, 227] width 38 height 12
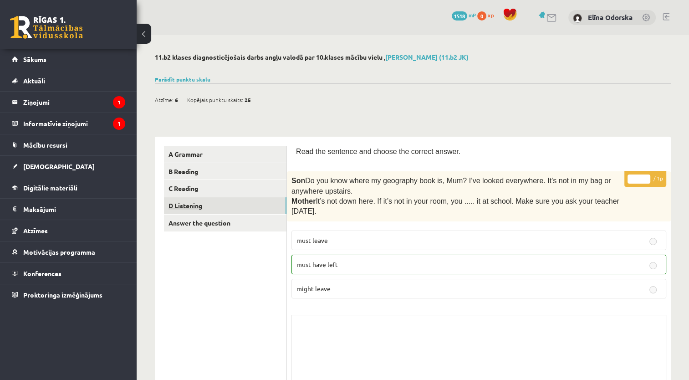
click at [174, 208] on link "D Listening" at bounding box center [225, 205] width 122 height 17
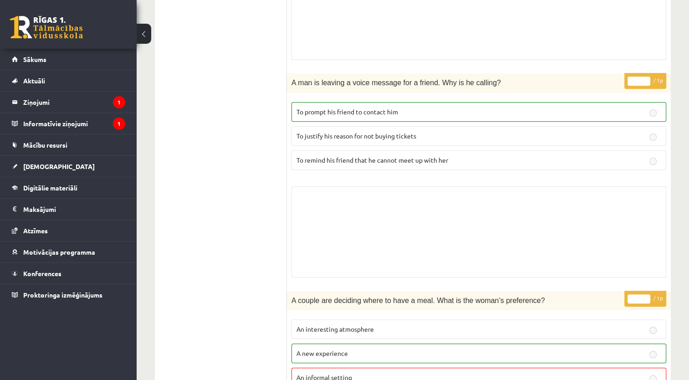
scroll to position [814, 0]
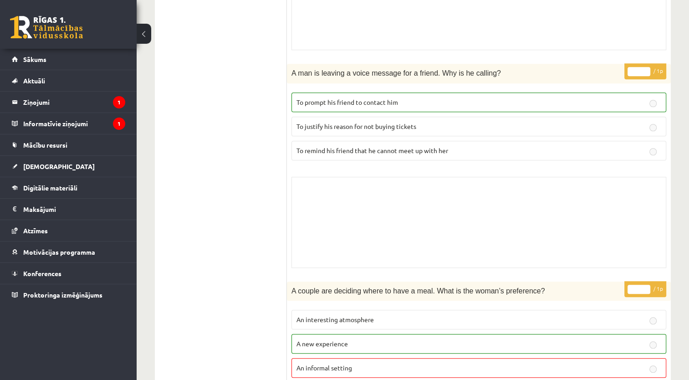
drag, startPoint x: 684, startPoint y: 257, endPoint x: 697, endPoint y: 254, distance: 13.0
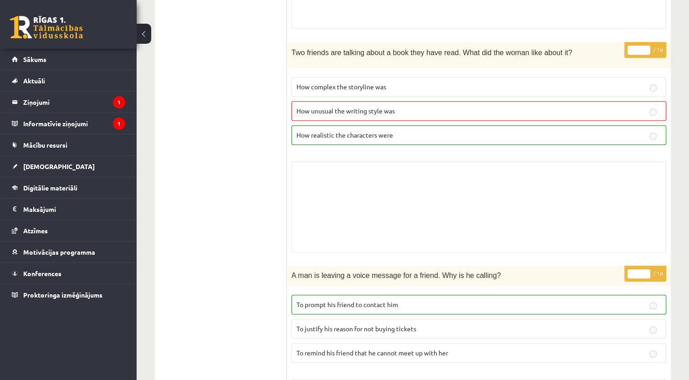
scroll to position [0, 0]
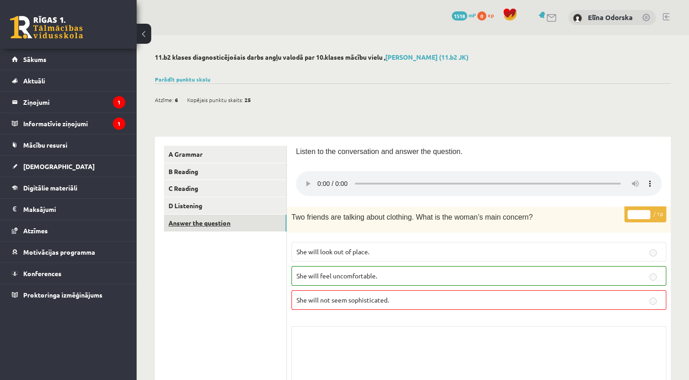
click at [182, 224] on link "Answer the question" at bounding box center [225, 222] width 122 height 17
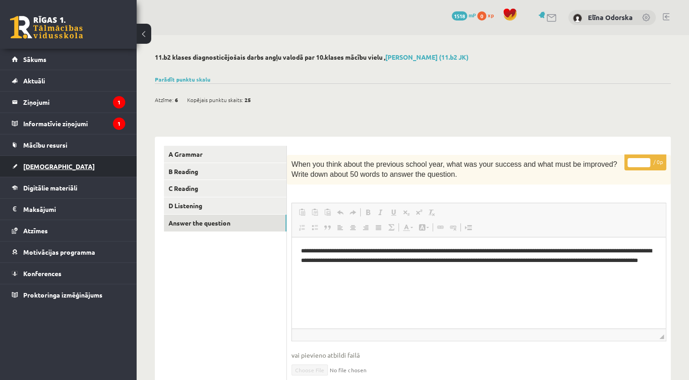
click at [56, 163] on link "[DEMOGRAPHIC_DATA]" at bounding box center [68, 166] width 113 height 21
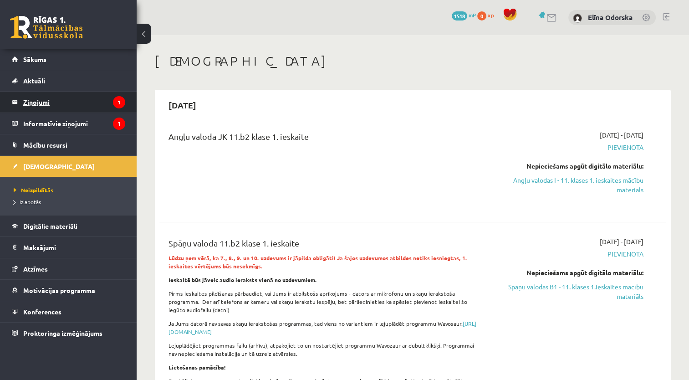
click at [54, 99] on legend "Ziņojumi 1" at bounding box center [74, 101] width 102 height 21
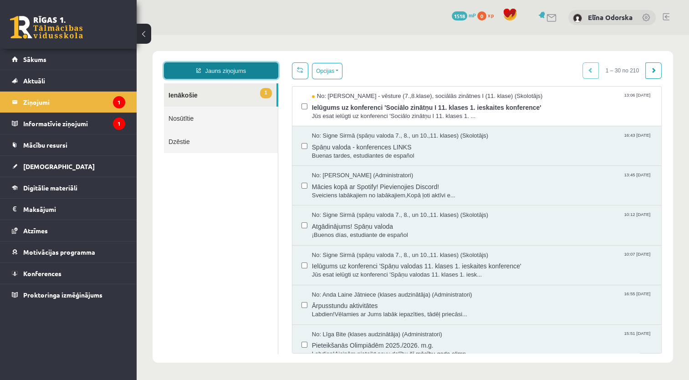
click at [209, 71] on link "Jauns ziņojums" at bounding box center [221, 70] width 114 height 16
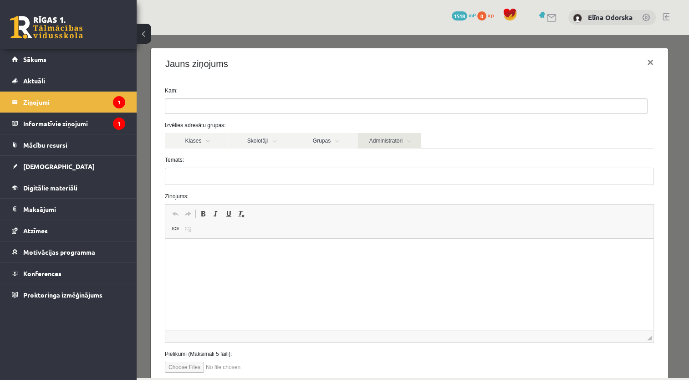
click at [378, 141] on link "Administratori" at bounding box center [389, 140] width 64 height 15
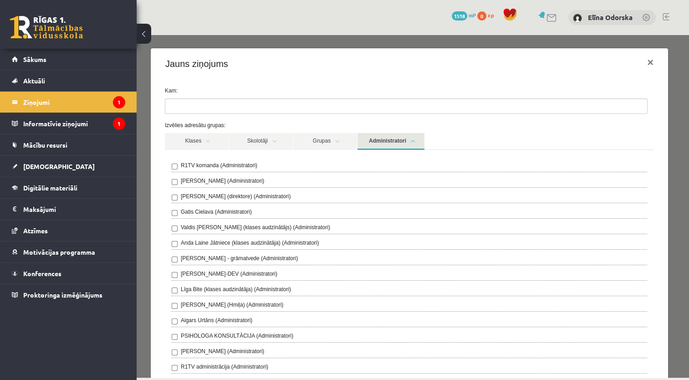
click at [204, 162] on label "R1TV komanda (Administratori)" at bounding box center [219, 165] width 76 height 8
click at [512, 53] on div "Jauns ziņojums ×" at bounding box center [409, 63] width 517 height 31
click at [508, 67] on div "Jauns ziņojums ×" at bounding box center [409, 63] width 517 height 31
click at [390, 145] on link "Administratori" at bounding box center [390, 141] width 67 height 17
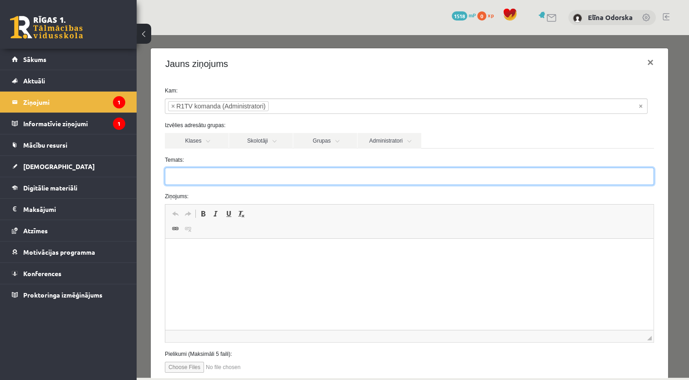
click at [251, 177] on input "Temats:" at bounding box center [409, 175] width 489 height 17
type input "*"
click at [173, 173] on input "**********" at bounding box center [409, 175] width 489 height 17
type input "**********"
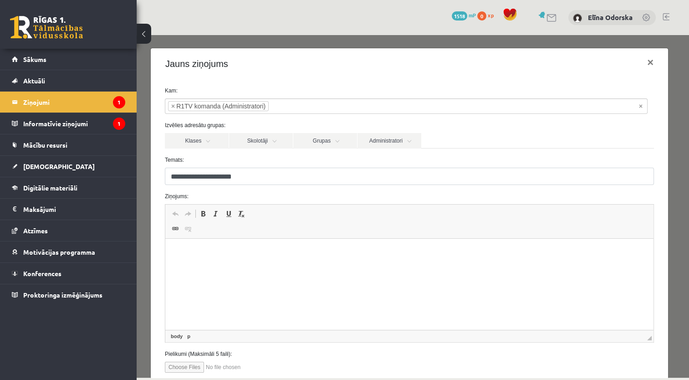
click at [237, 260] on html at bounding box center [409, 252] width 488 height 28
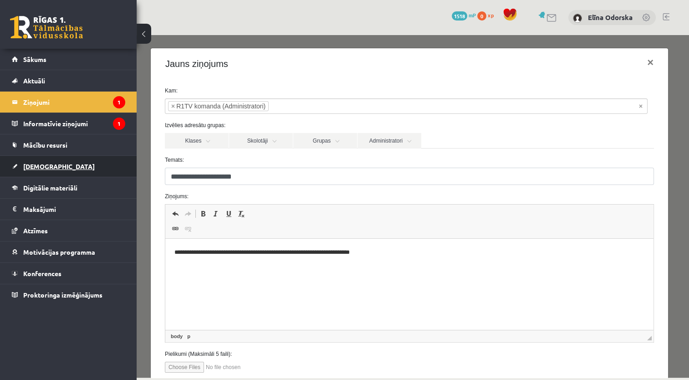
click at [41, 166] on span "[DEMOGRAPHIC_DATA]" at bounding box center [58, 166] width 71 height 8
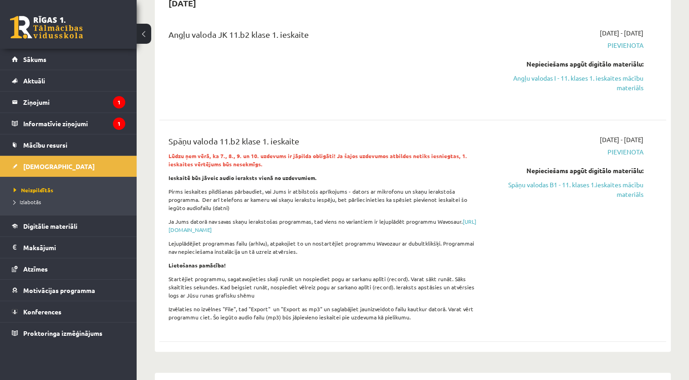
scroll to position [115, 0]
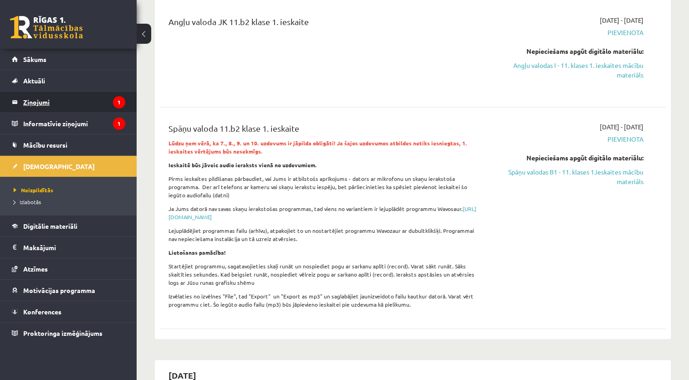
click at [44, 99] on legend "Ziņojumi 1" at bounding box center [74, 101] width 102 height 21
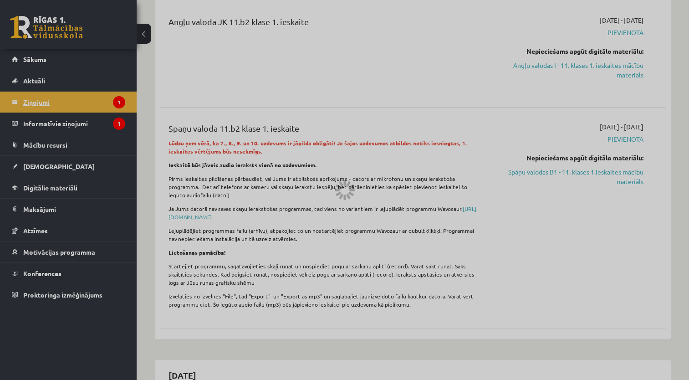
scroll to position [0, 0]
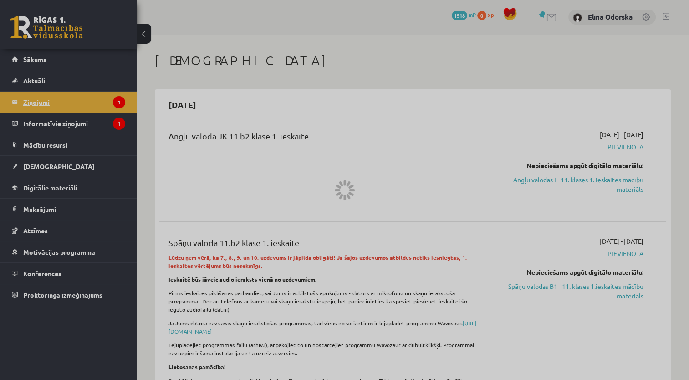
click at [44, 99] on legend "Ziņojumi 1" at bounding box center [74, 101] width 102 height 21
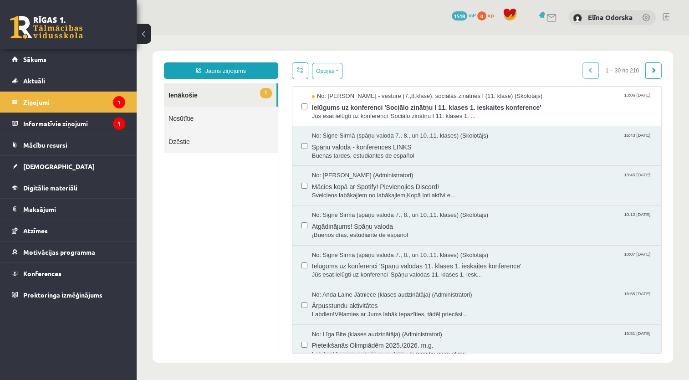
scroll to position [0, 0]
click at [258, 72] on link "Jauns ziņojums" at bounding box center [221, 70] width 114 height 16
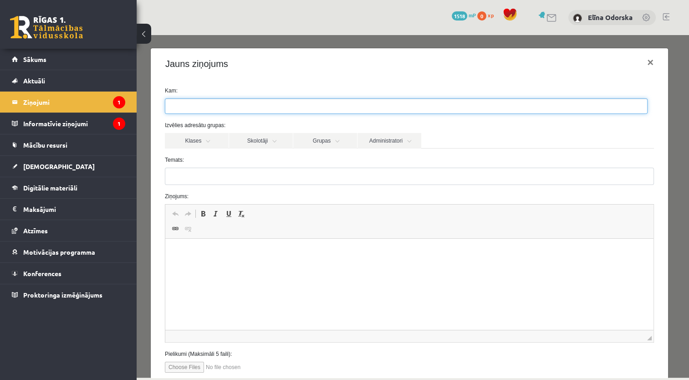
click at [206, 105] on ul at bounding box center [405, 106] width 481 height 15
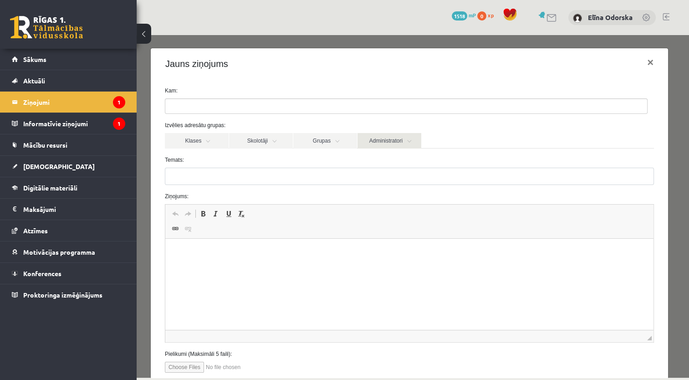
click at [404, 142] on link "Administratori" at bounding box center [389, 140] width 64 height 15
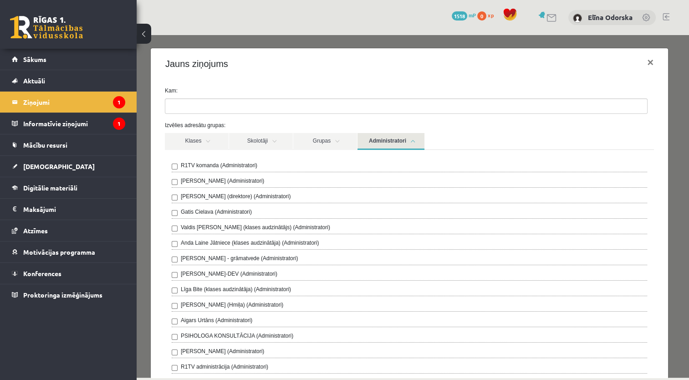
click at [293, 167] on div "R1TV komanda (Administratori)" at bounding box center [409, 166] width 475 height 11
click at [645, 123] on label "Izvēlies adresātu grupas:" at bounding box center [409, 125] width 502 height 8
click at [374, 143] on link "Administratori" at bounding box center [390, 141] width 67 height 17
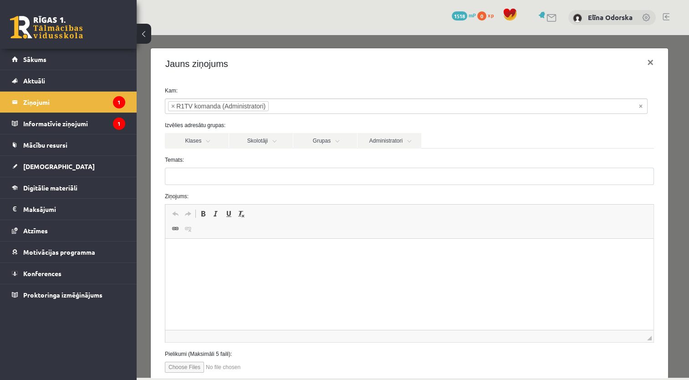
drag, startPoint x: 264, startPoint y: 186, endPoint x: 261, endPoint y: 177, distance: 8.9
click at [261, 177] on form "**********" at bounding box center [409, 229] width 502 height 286
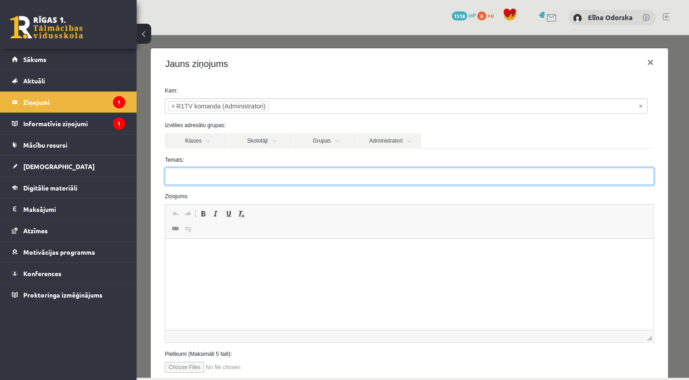
click at [261, 177] on input "Temats:" at bounding box center [409, 175] width 489 height 17
type input "**********"
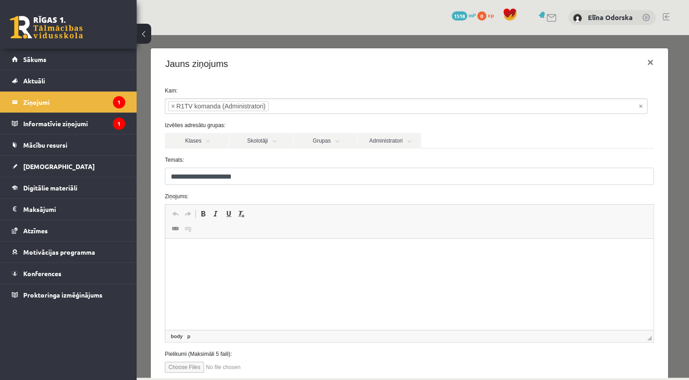
click at [233, 246] on html at bounding box center [409, 252] width 488 height 28
click at [281, 253] on p "**********" at bounding box center [405, 253] width 463 height 10
click at [293, 250] on p "**********" at bounding box center [405, 253] width 463 height 10
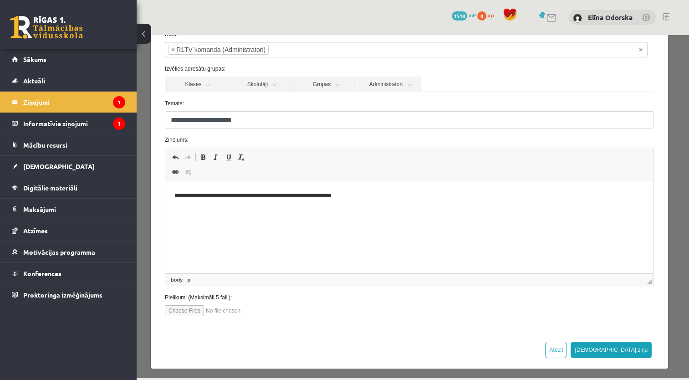
scroll to position [59, 0]
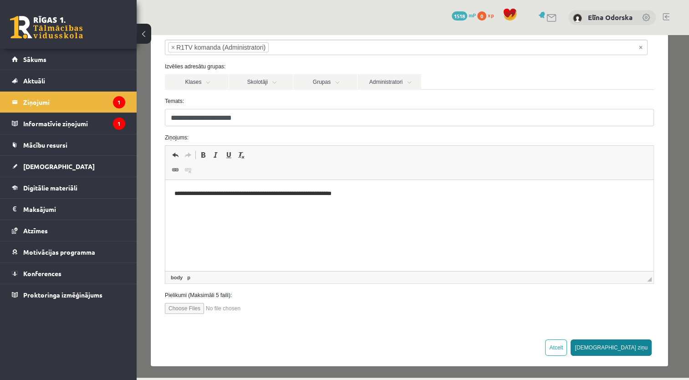
click at [634, 350] on button "[DEMOGRAPHIC_DATA] ziņu" at bounding box center [610, 347] width 81 height 16
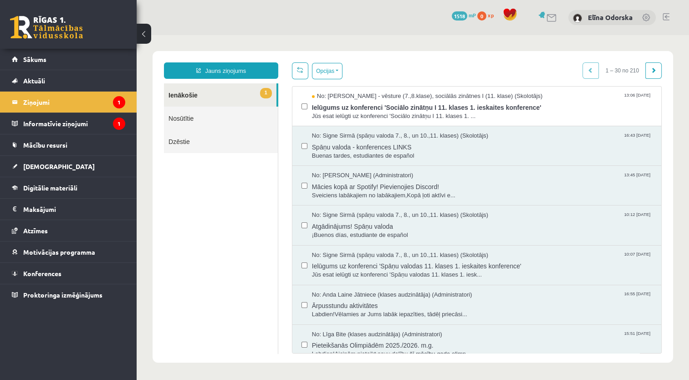
scroll to position [0, 0]
click at [664, 17] on link at bounding box center [665, 16] width 7 height 7
